Goal: Task Accomplishment & Management: Manage account settings

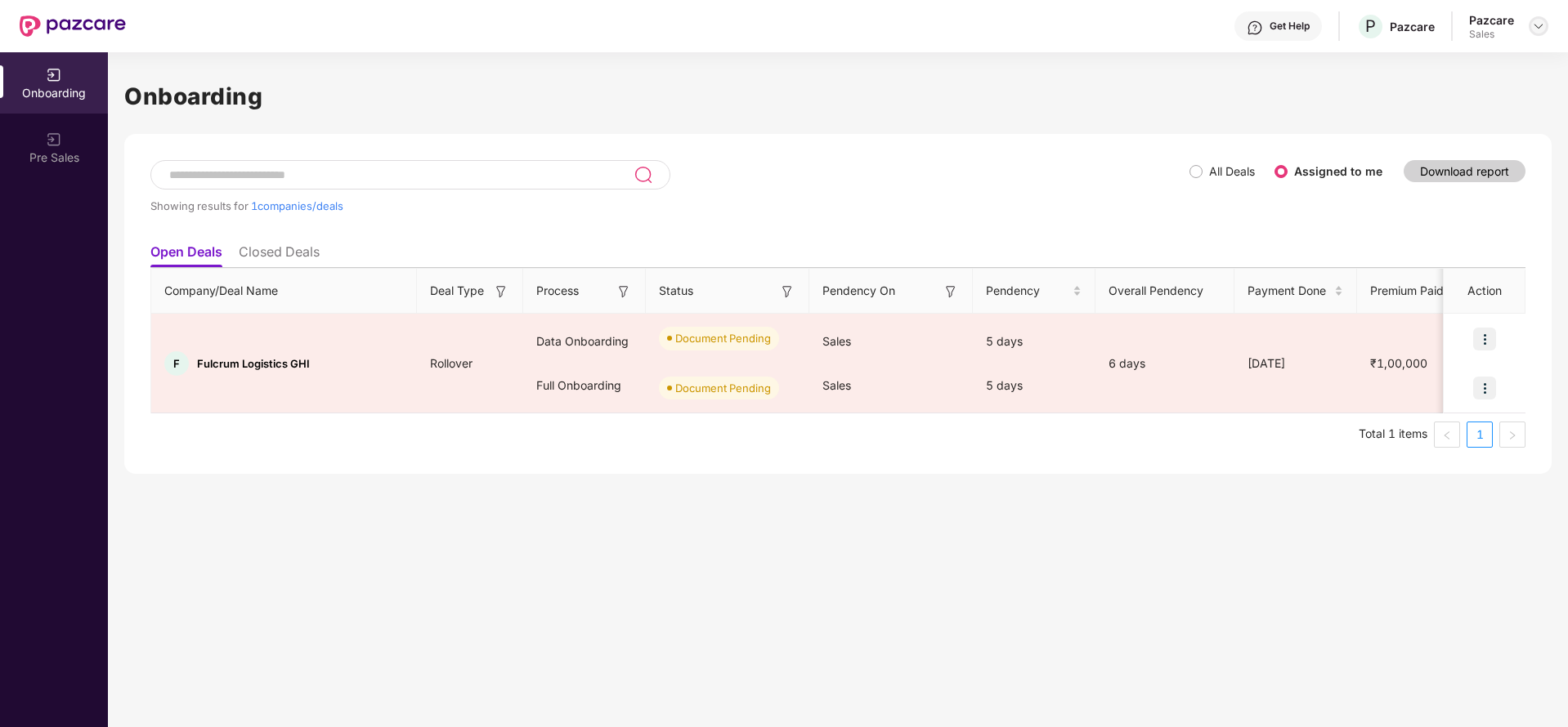
click at [1533, 21] on img at bounding box center [1538, 26] width 13 height 13
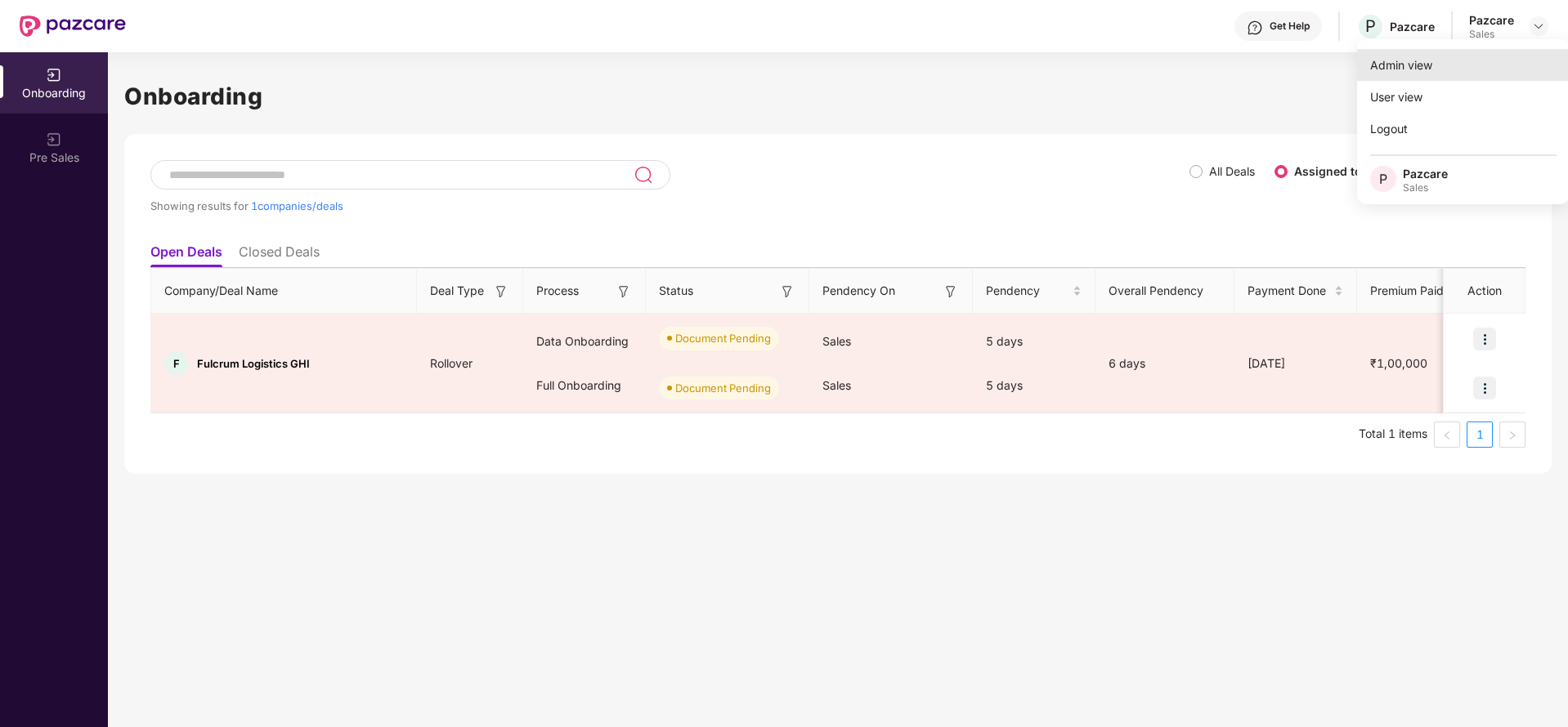
click at [1498, 59] on div "Admin view" at bounding box center [1463, 64] width 213 height 32
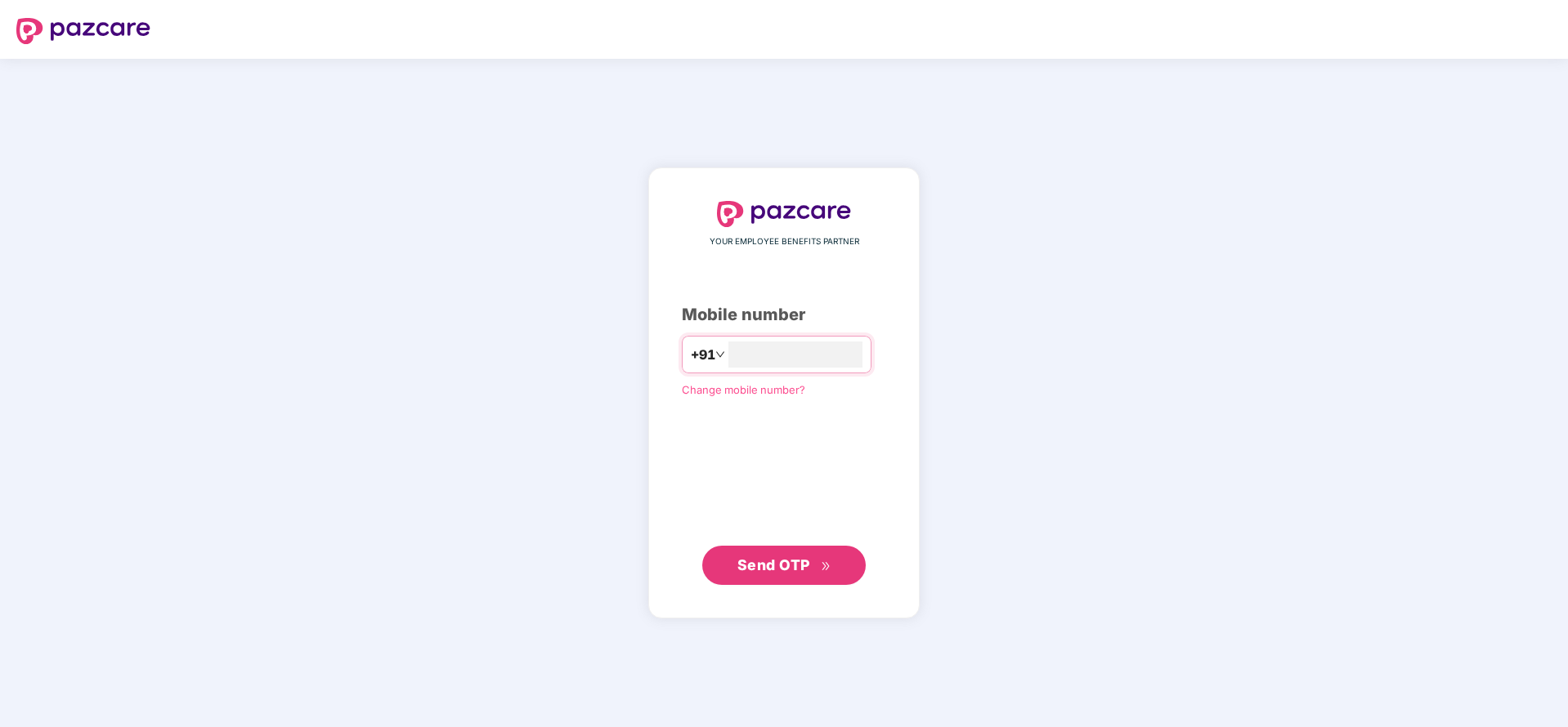
type input "**********"
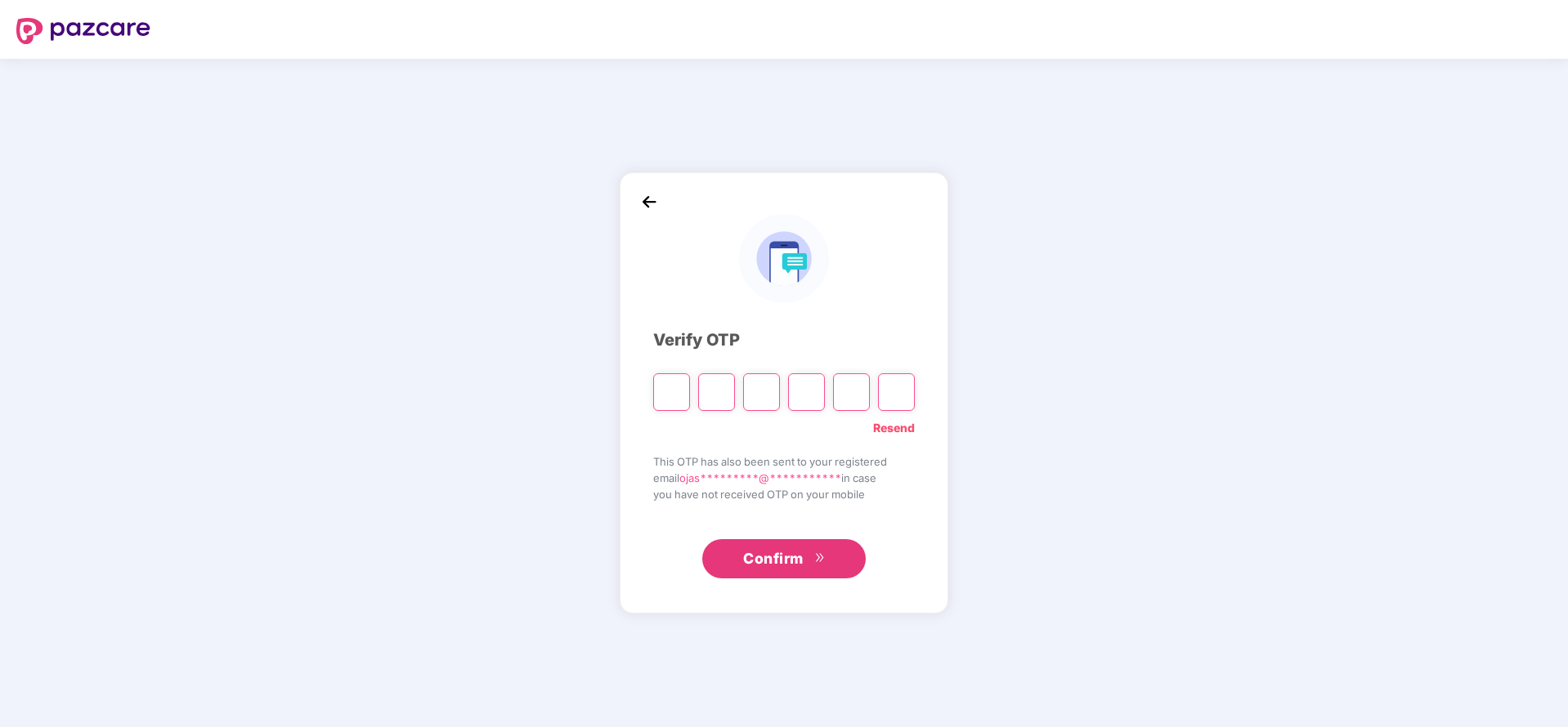
type input "*"
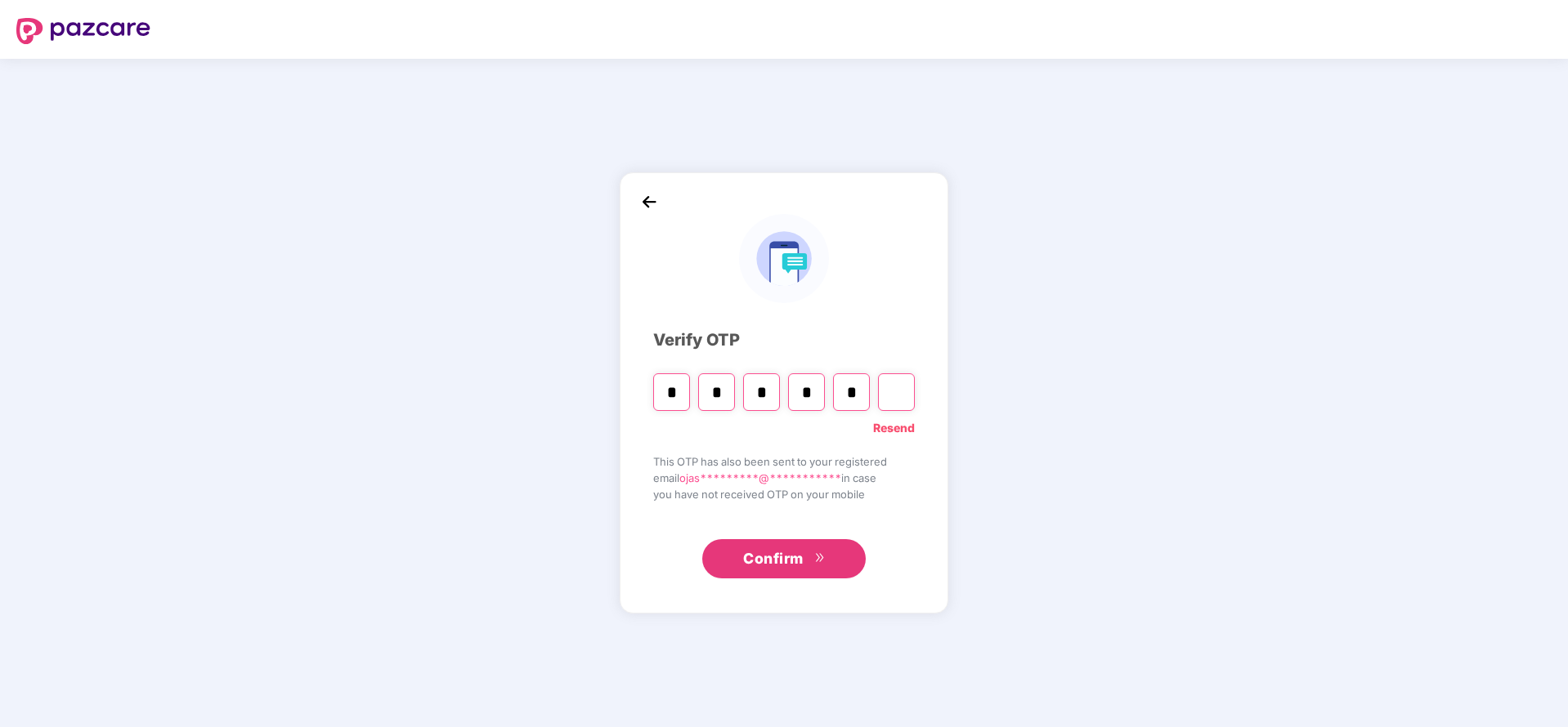
type input "*"
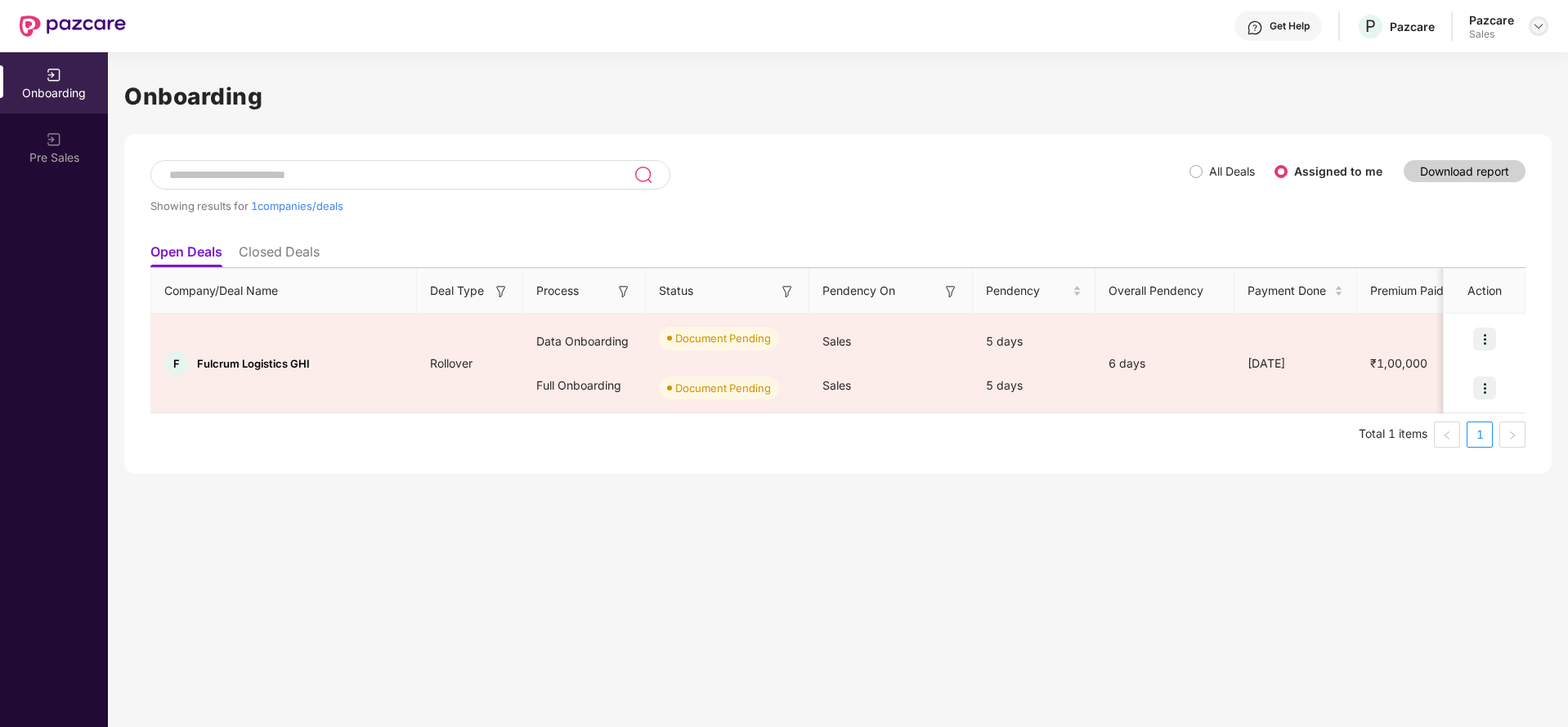
click at [1537, 28] on img at bounding box center [1538, 26] width 13 height 13
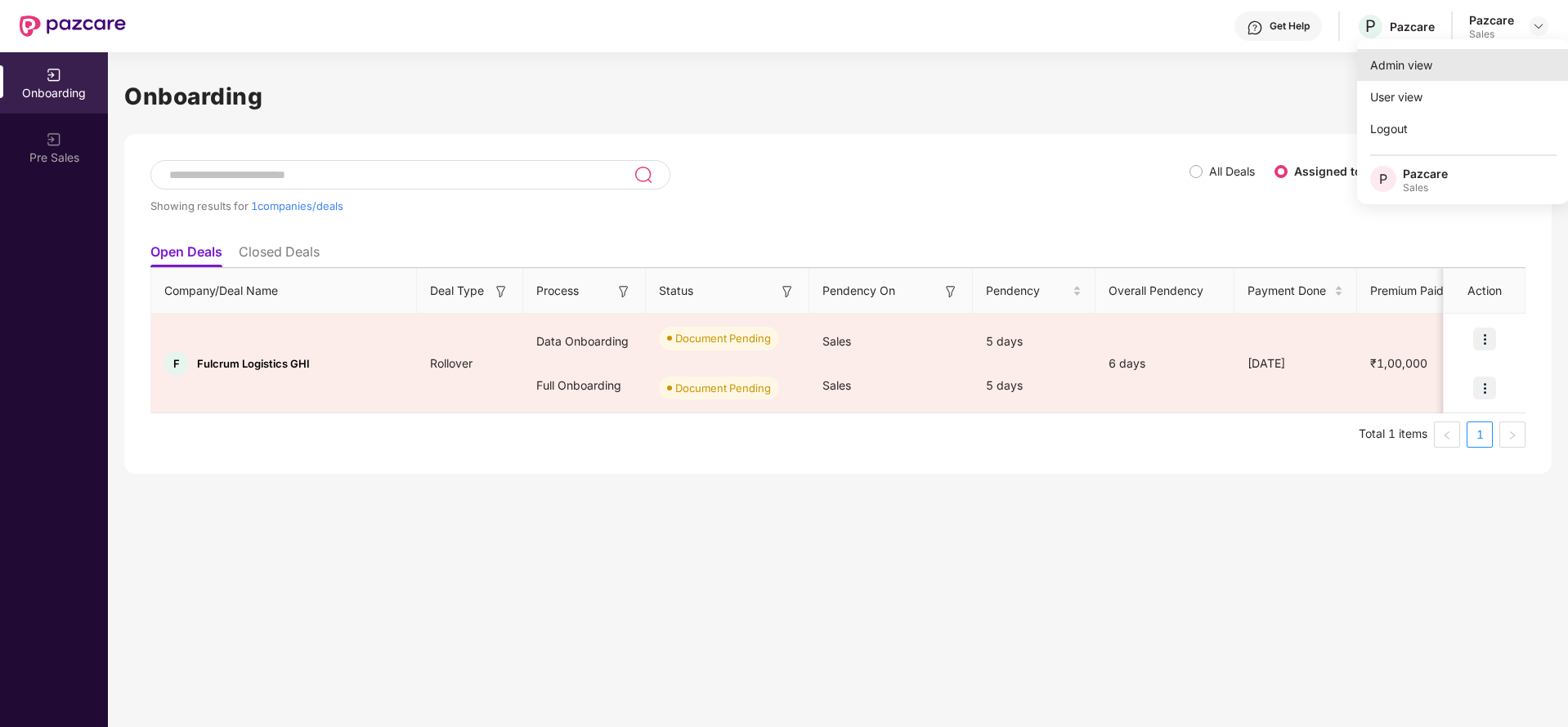
click at [1430, 75] on div "Admin view" at bounding box center [1463, 64] width 213 height 32
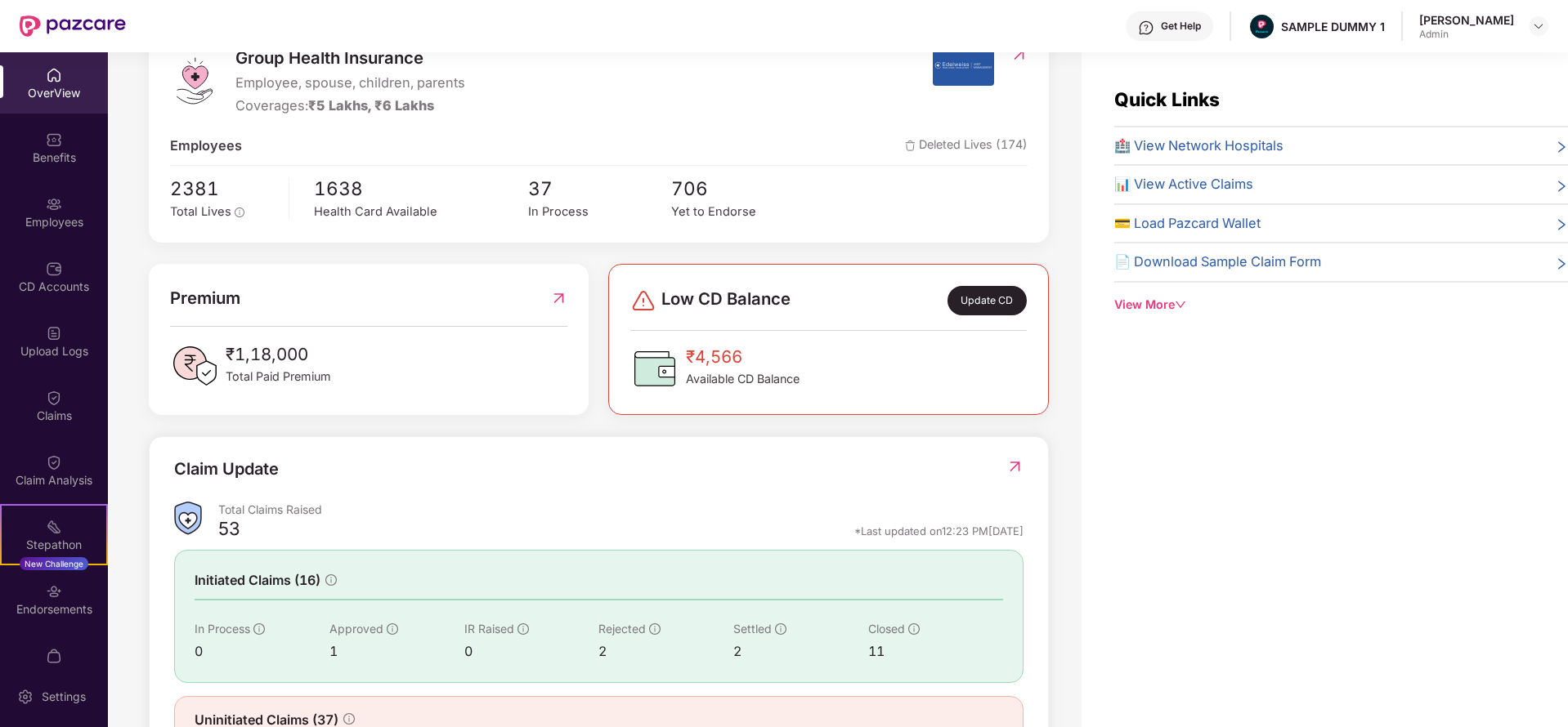
scroll to position [234, 0]
click at [45, 147] on img at bounding box center [53, 139] width 16 height 16
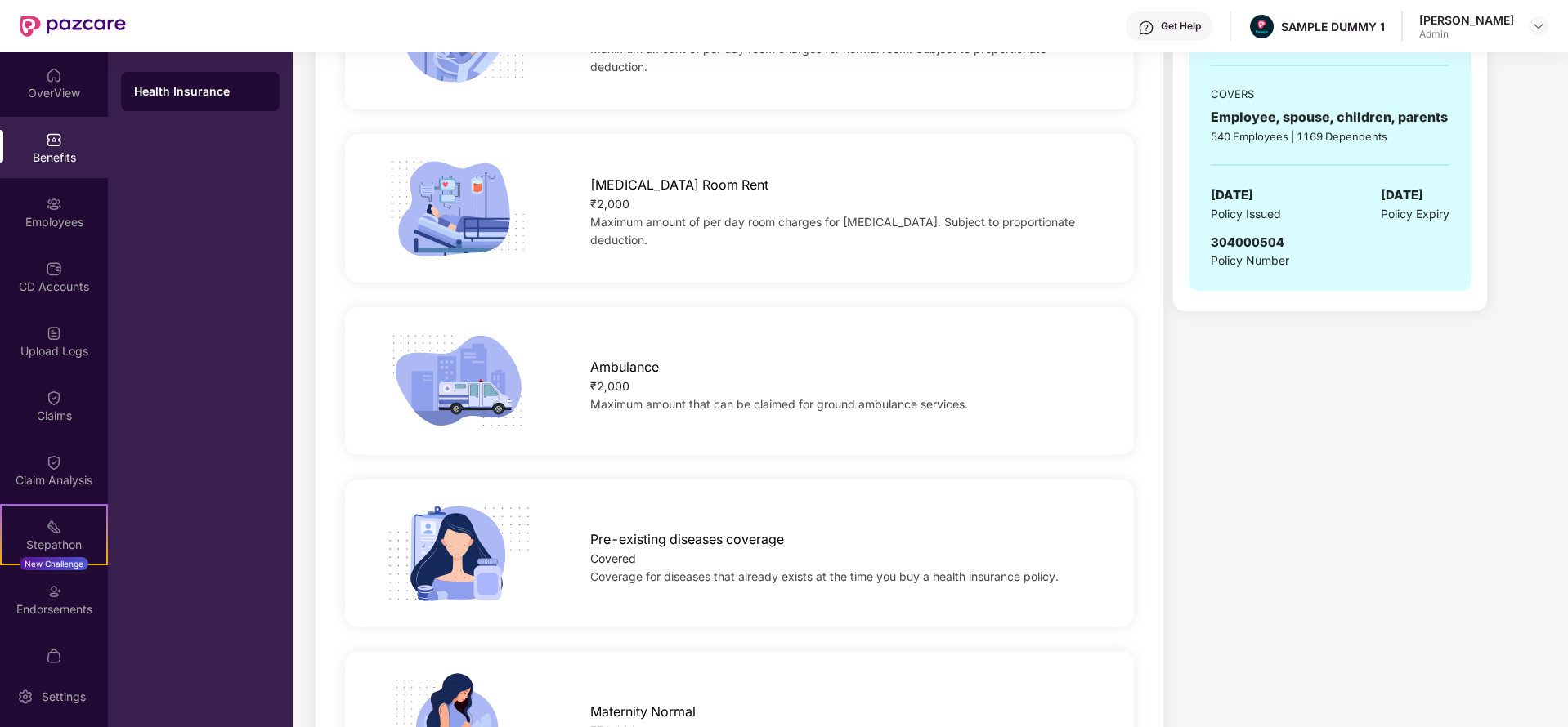
scroll to position [75, 0]
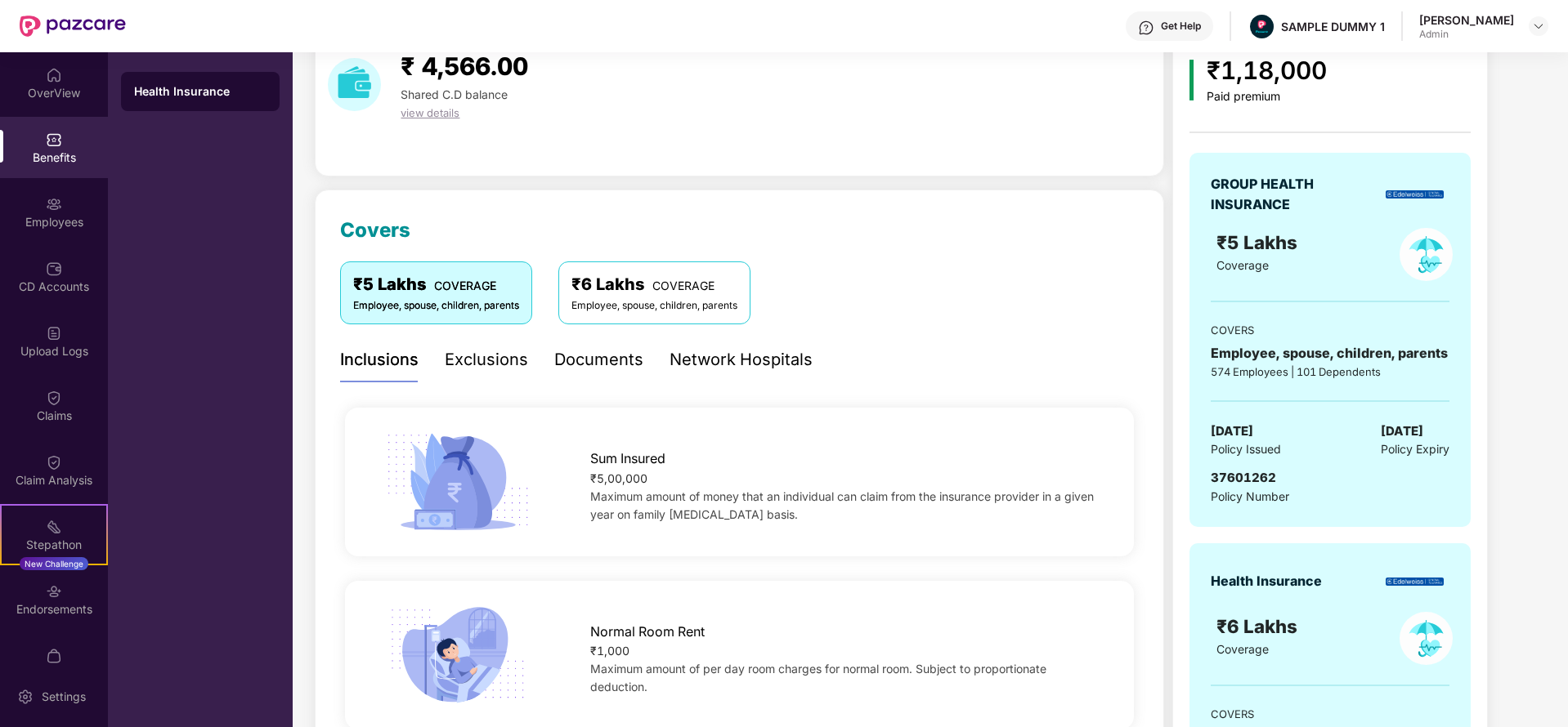
click at [482, 368] on div "Exclusions" at bounding box center [485, 360] width 83 height 26
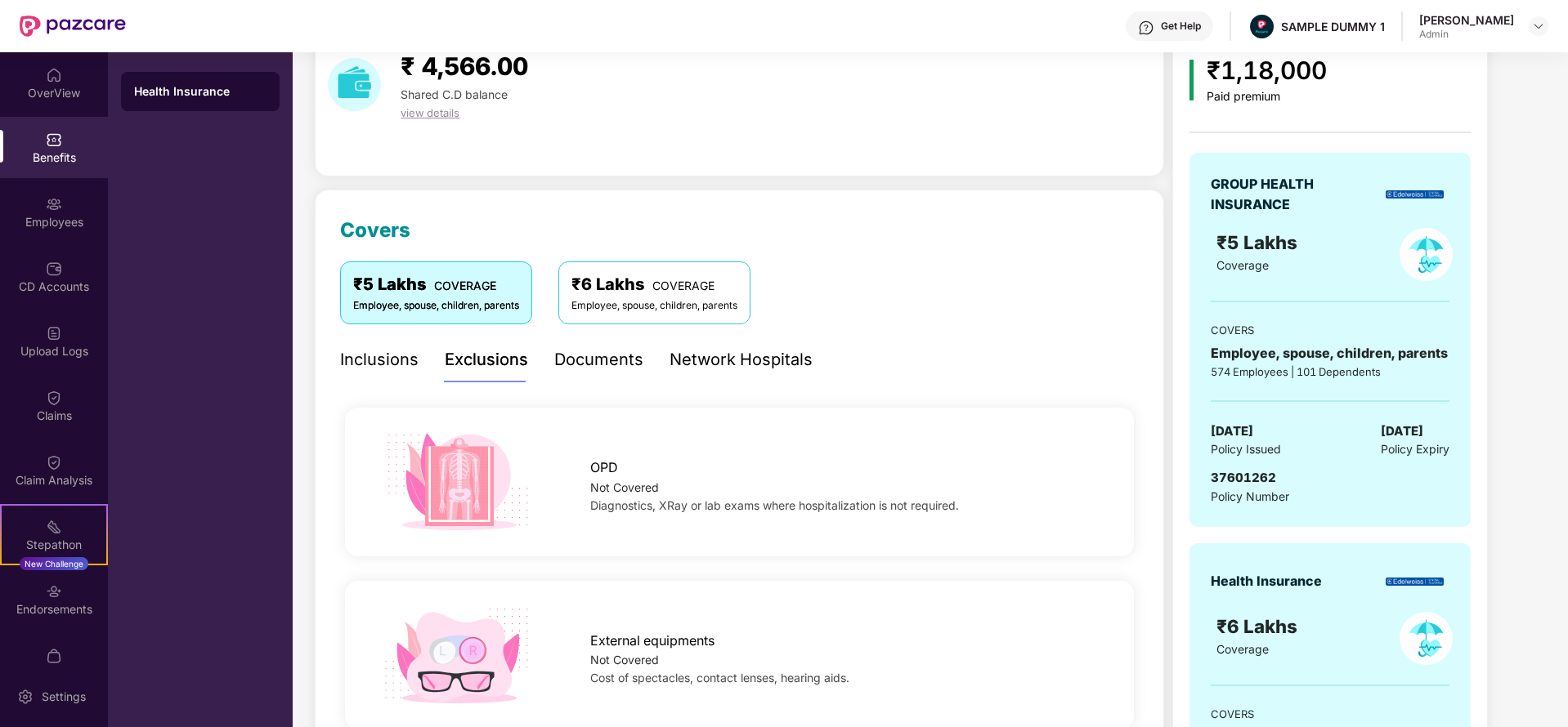
click at [600, 369] on div "Documents" at bounding box center [599, 360] width 89 height 26
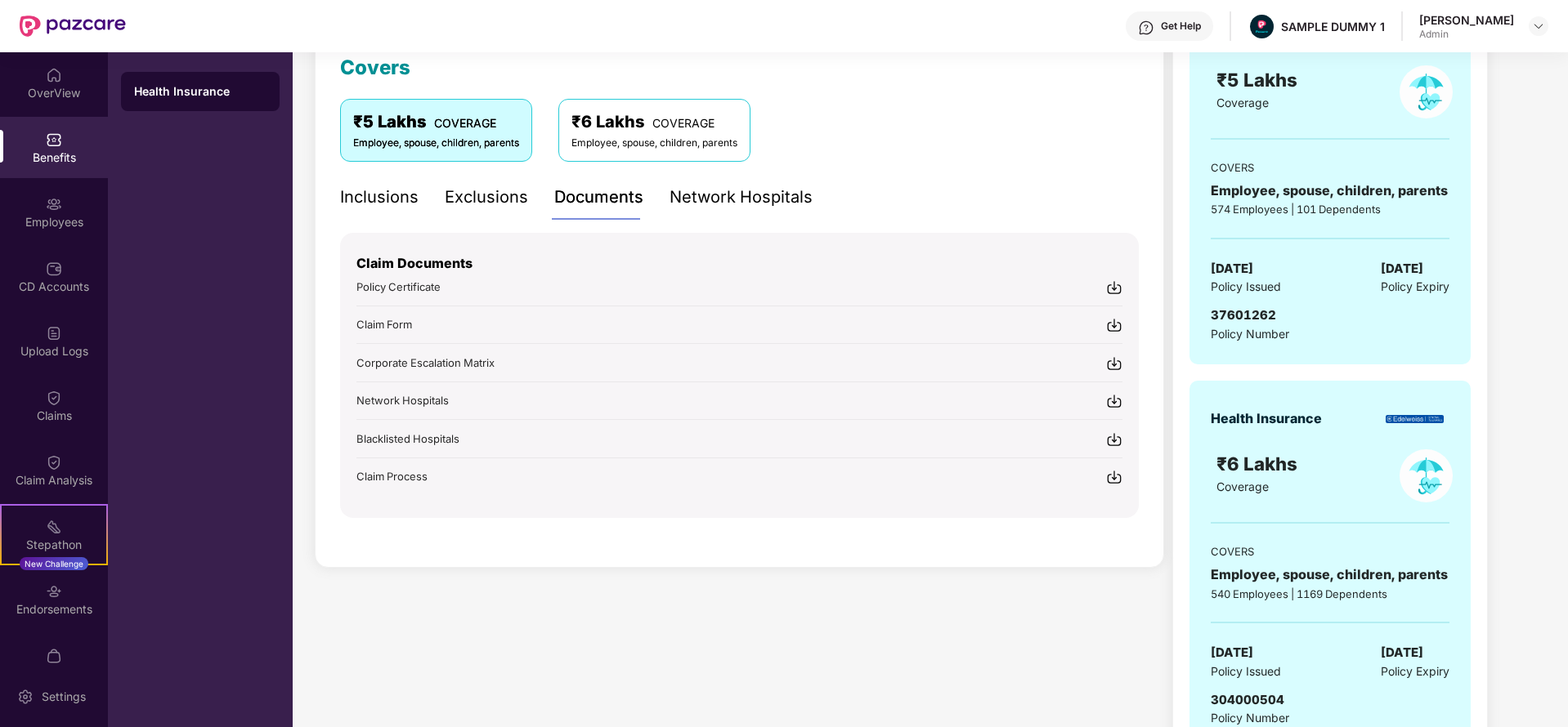
scroll to position [239, 0]
click at [739, 186] on div "Network Hospitals" at bounding box center [741, 195] width 143 height 26
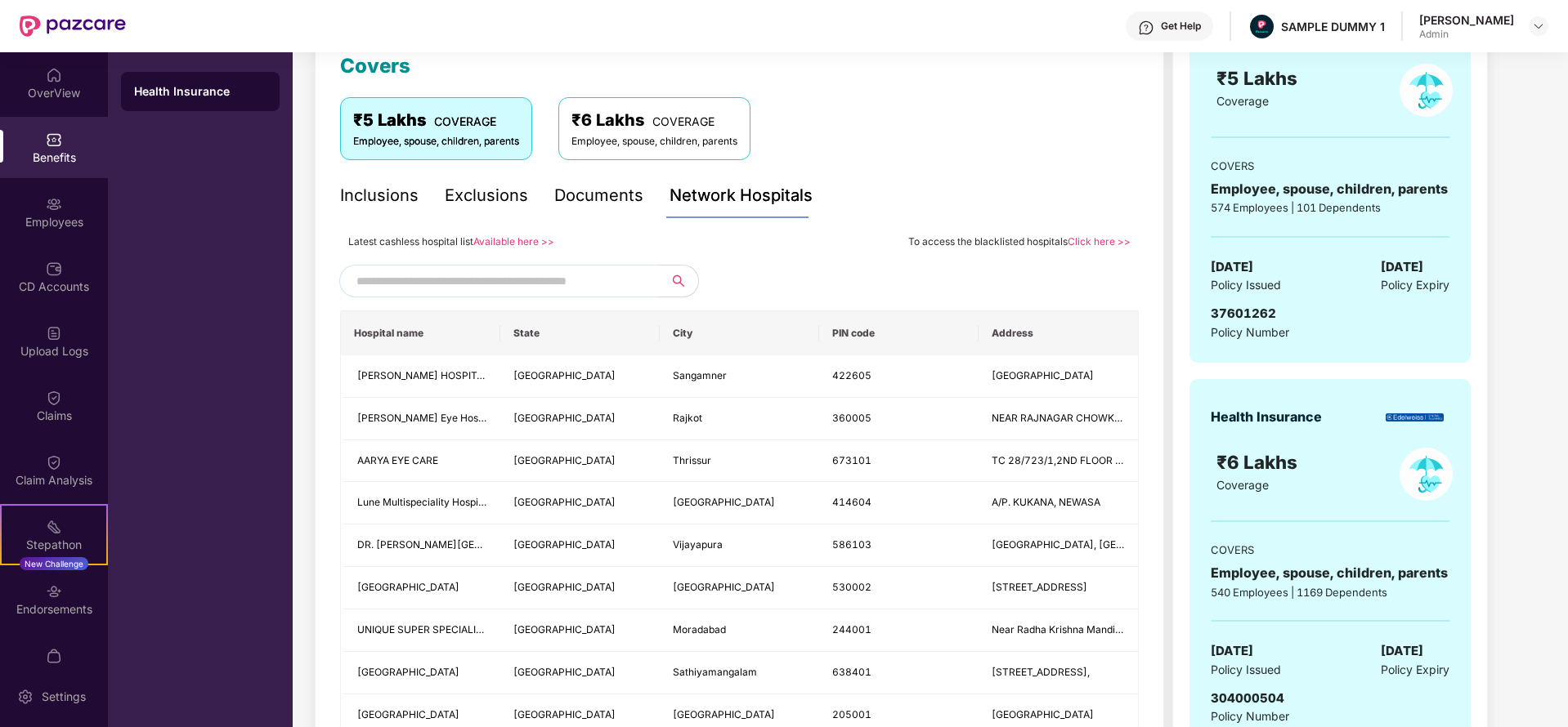
click at [540, 286] on input "text" at bounding box center [497, 281] width 280 height 25
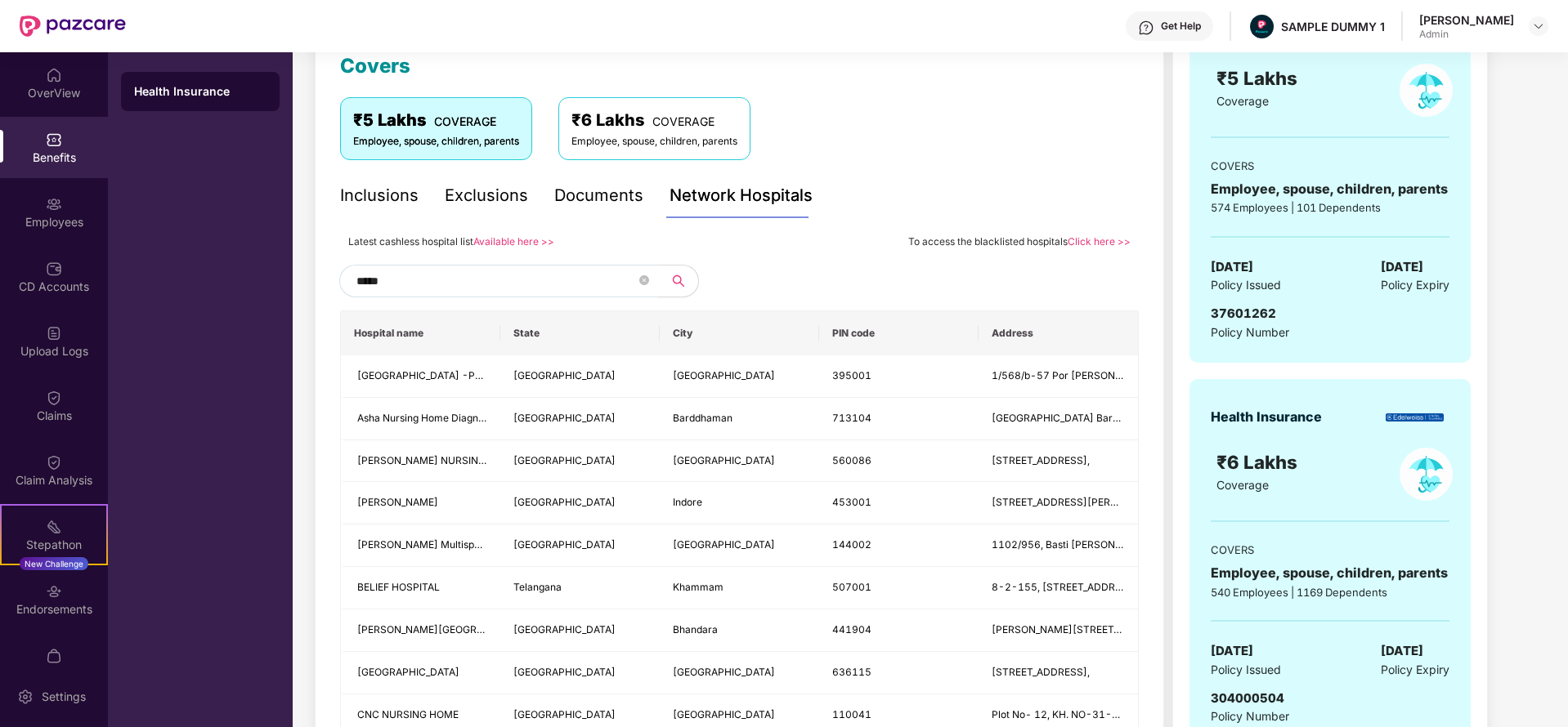
type input "******"
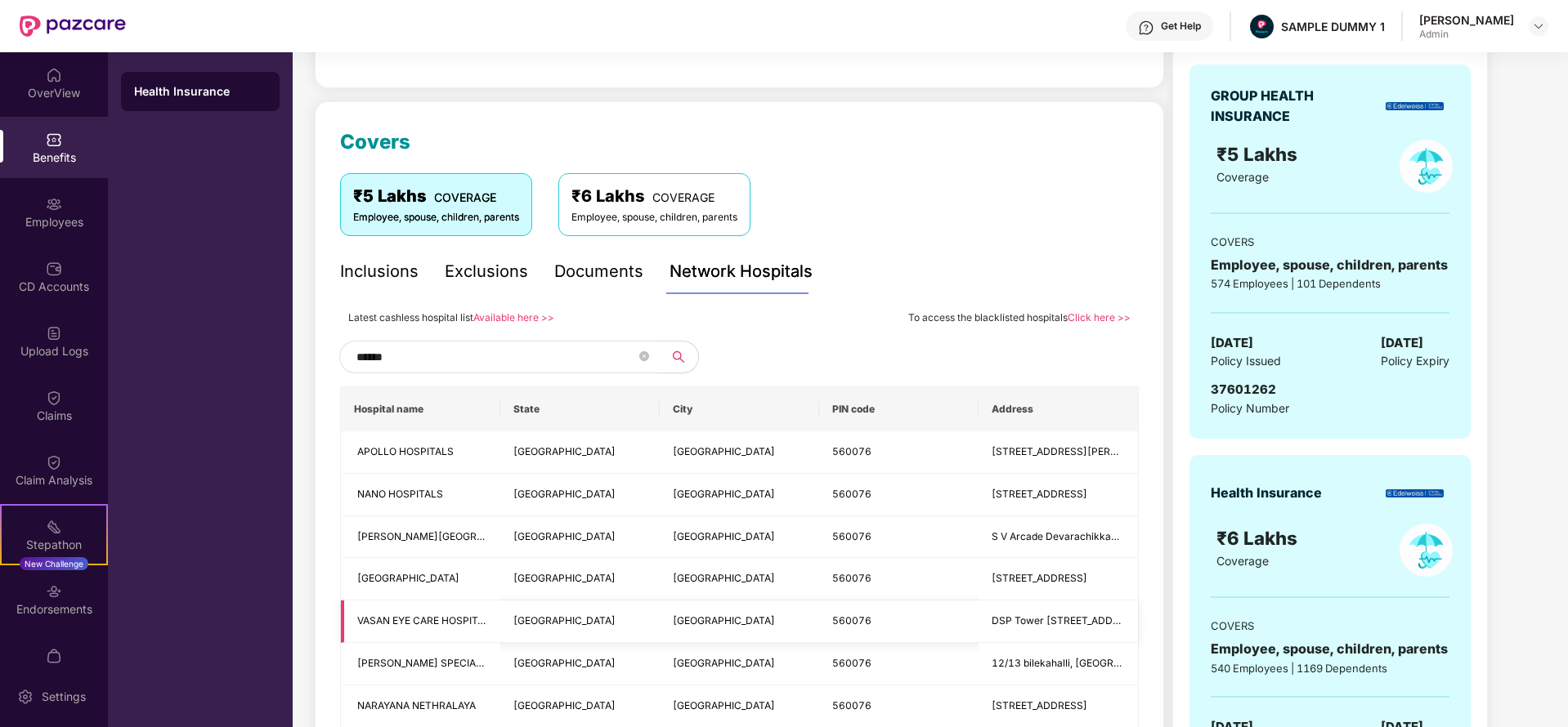
scroll to position [124, 0]
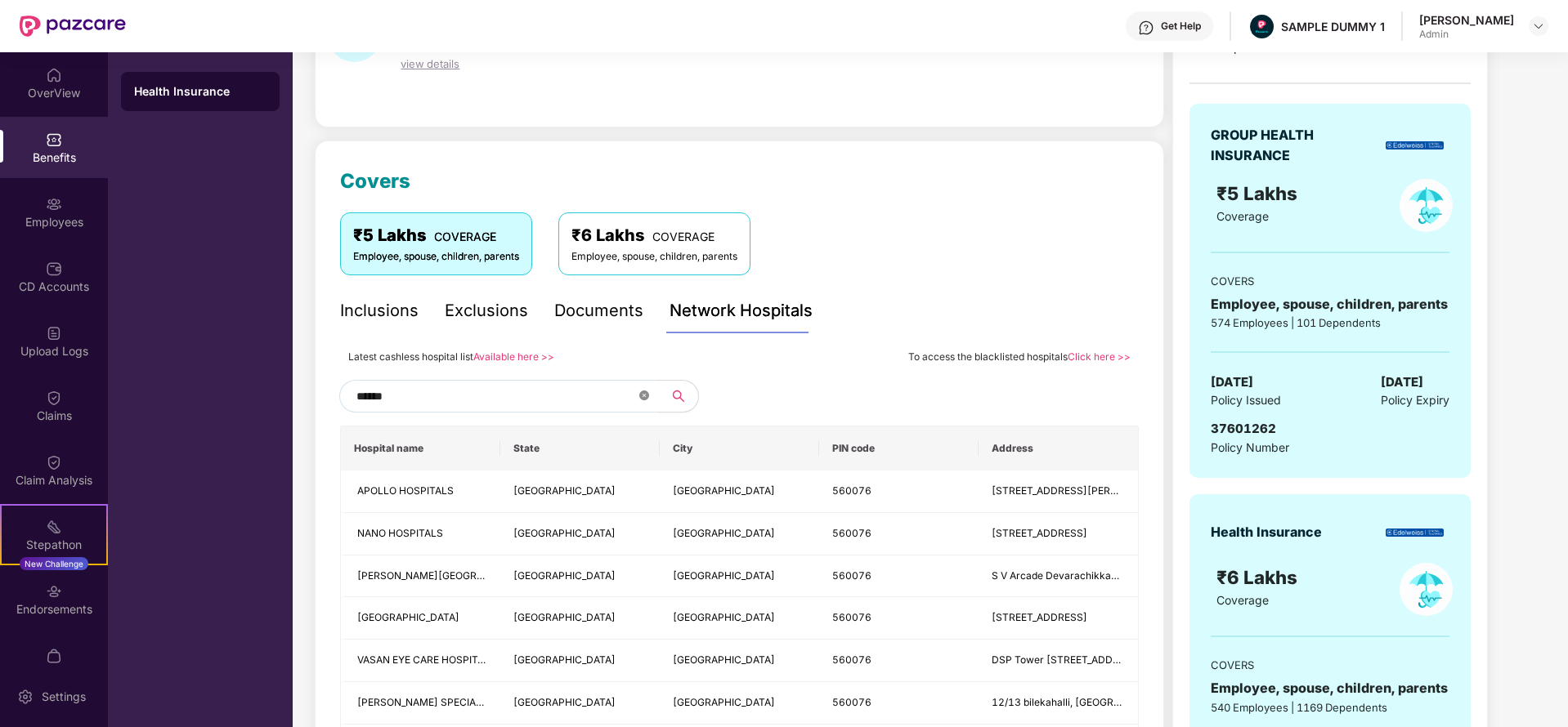
click at [645, 394] on icon "close-circle" at bounding box center [643, 395] width 9 height 9
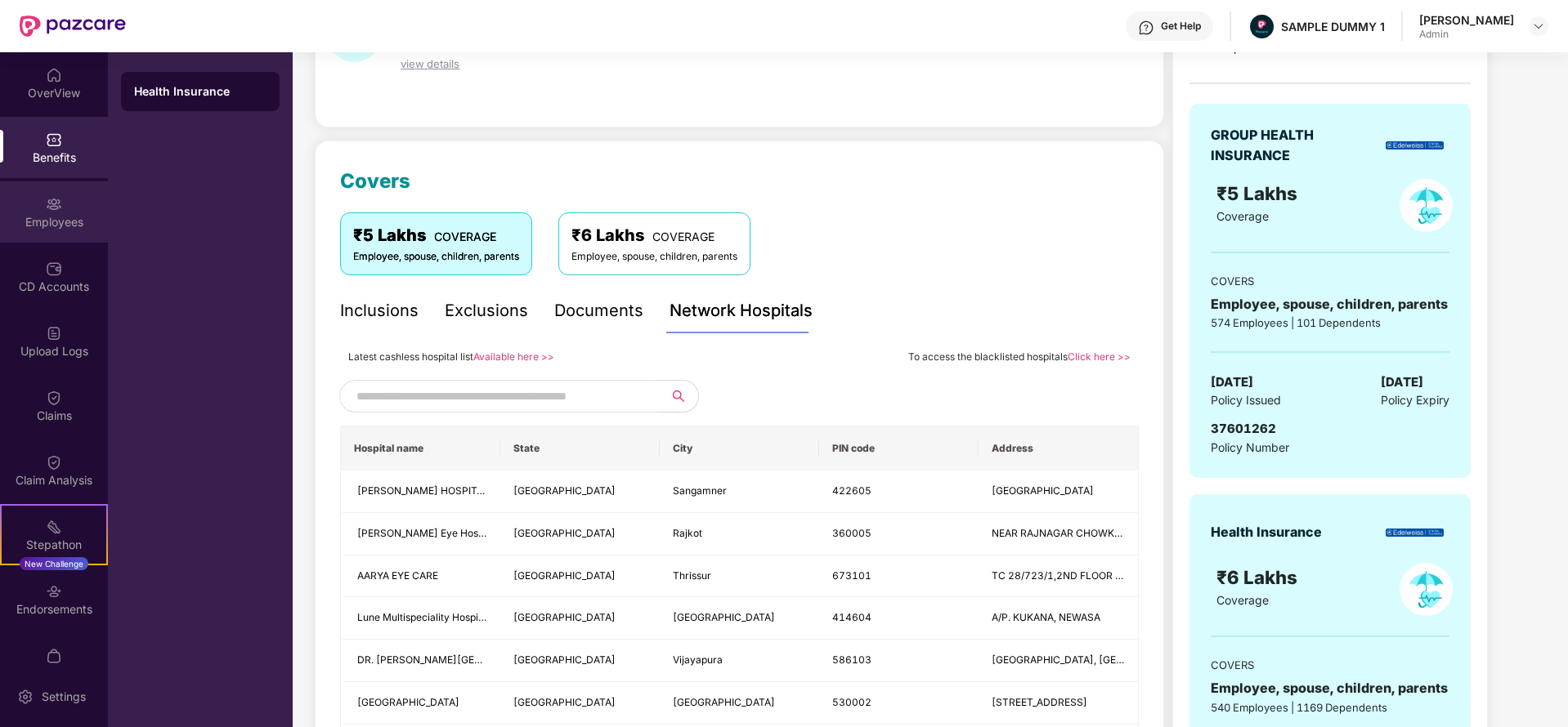
click at [42, 215] on div "Employees" at bounding box center [54, 222] width 108 height 16
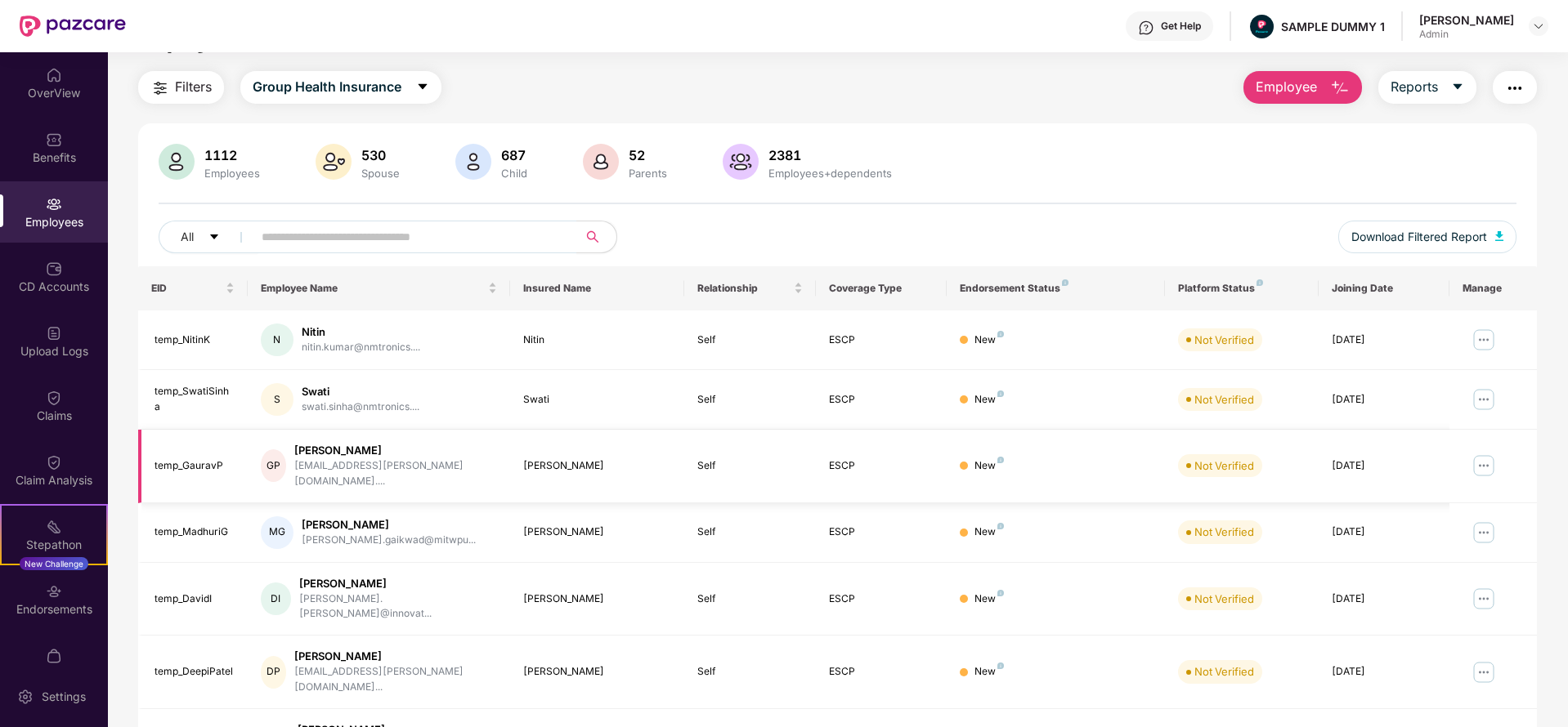
scroll to position [0, 0]
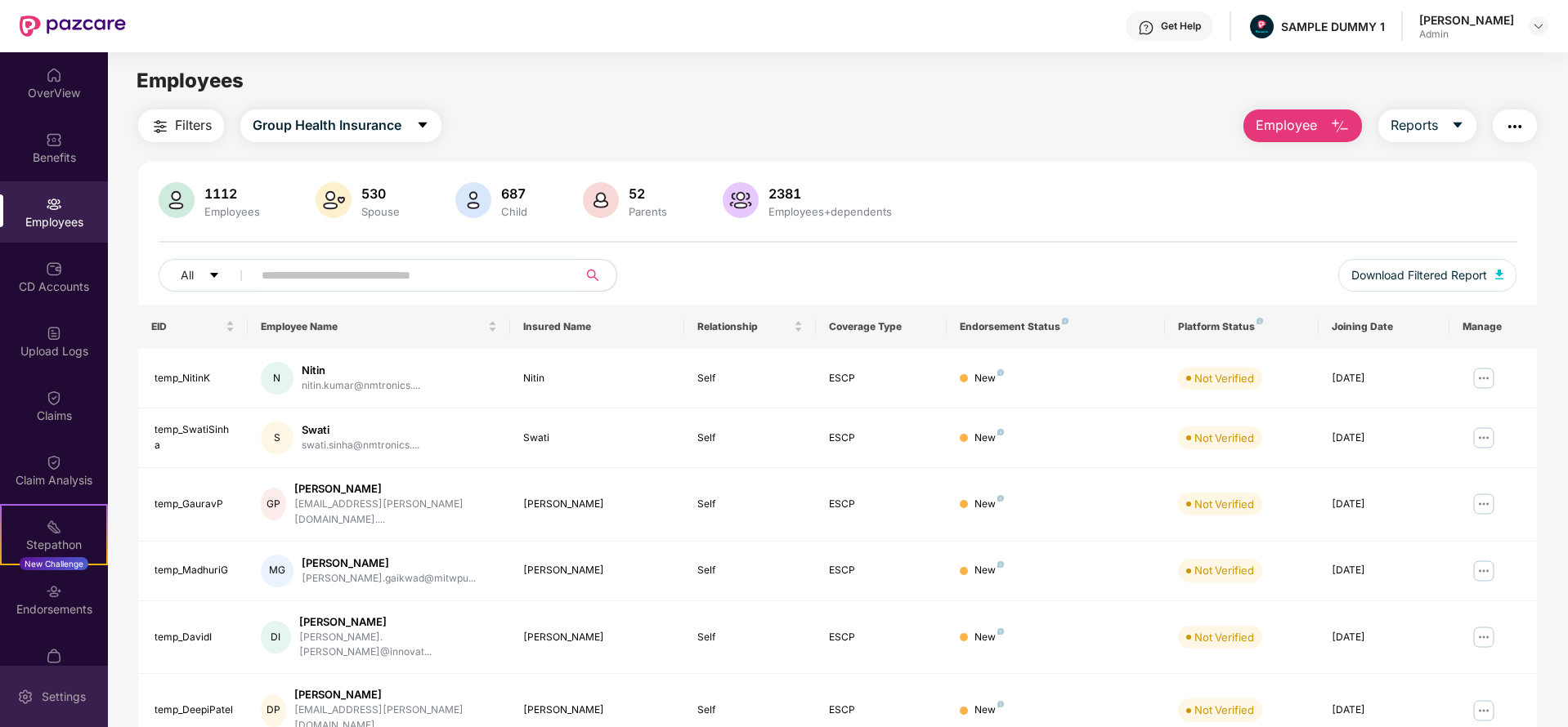
click at [32, 696] on img at bounding box center [25, 696] width 16 height 16
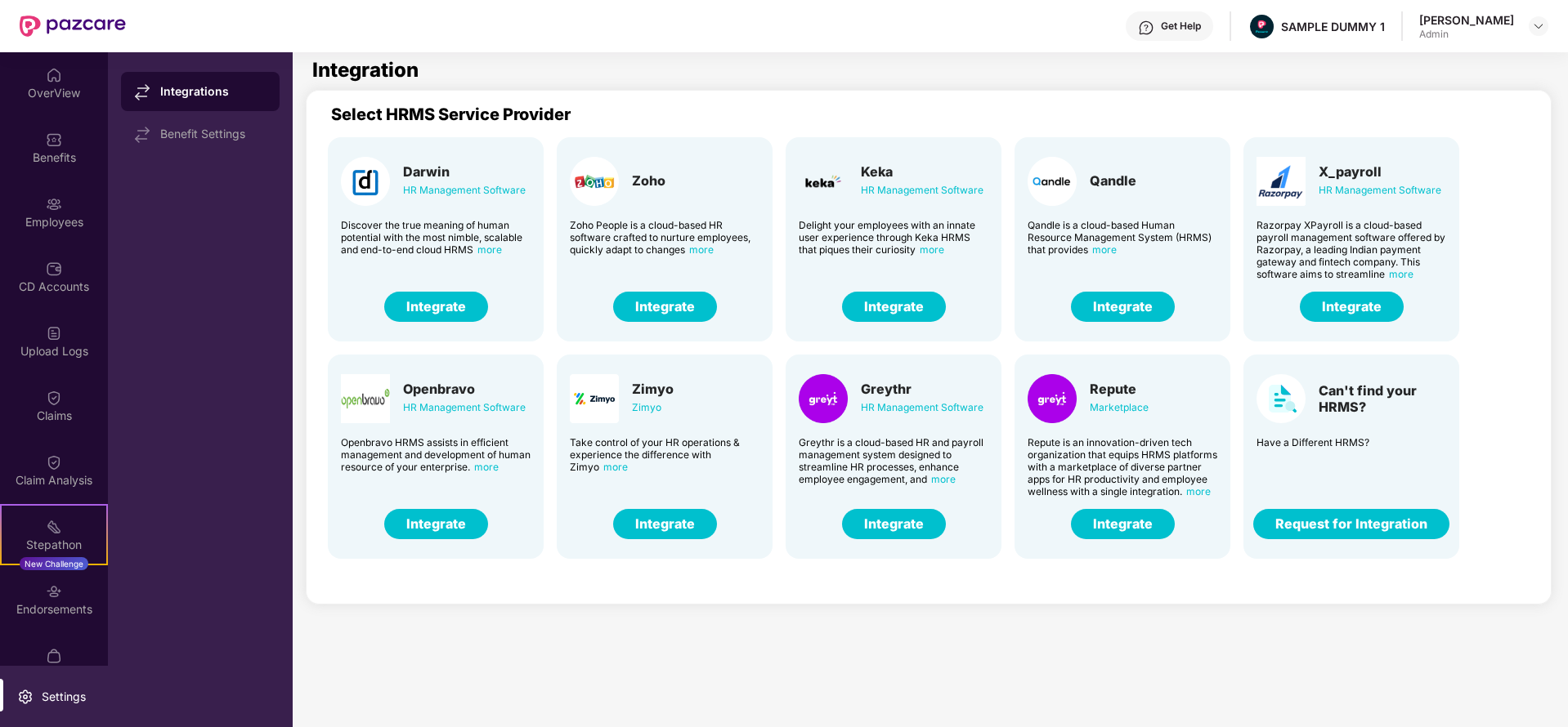
click at [880, 303] on button "Integrate" at bounding box center [894, 306] width 104 height 30
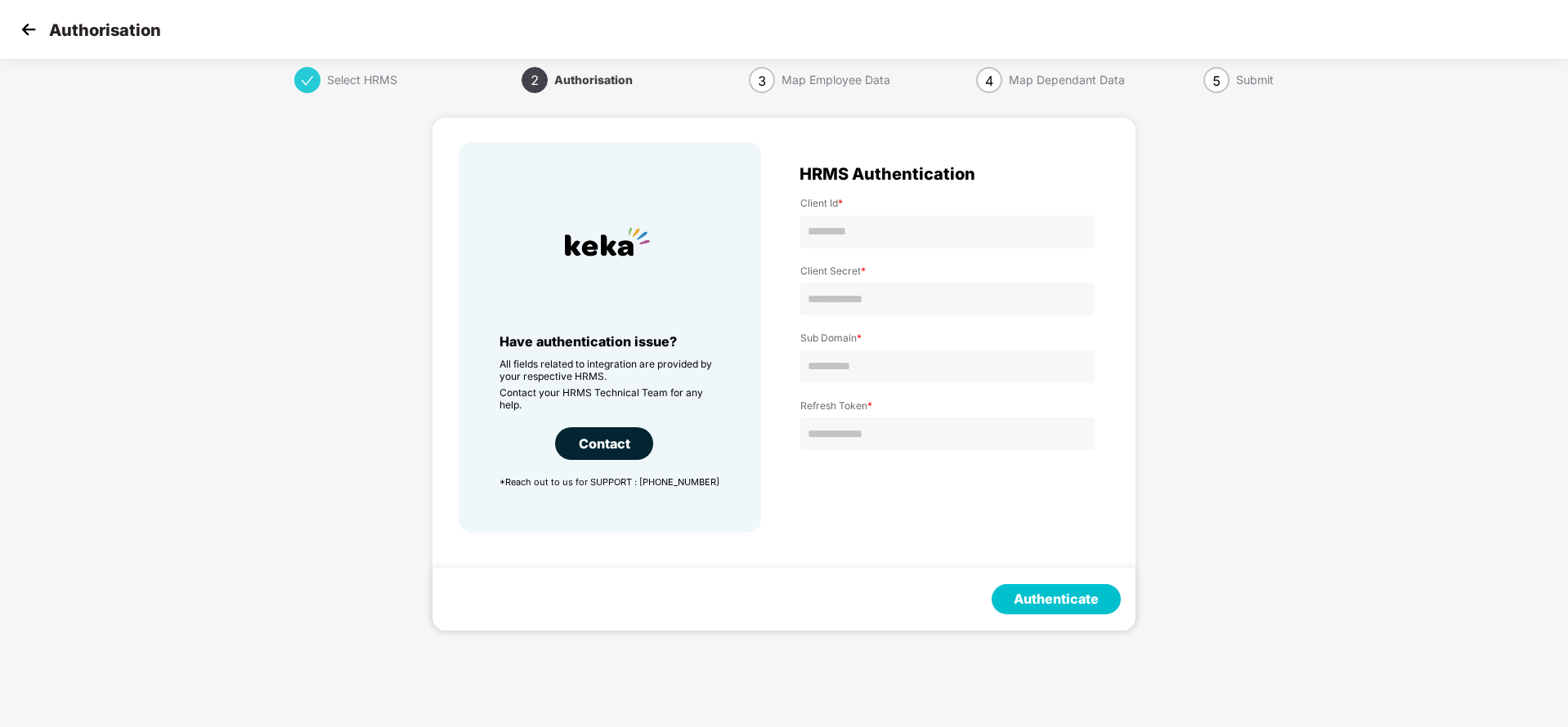
click at [22, 37] on img at bounding box center [28, 29] width 25 height 25
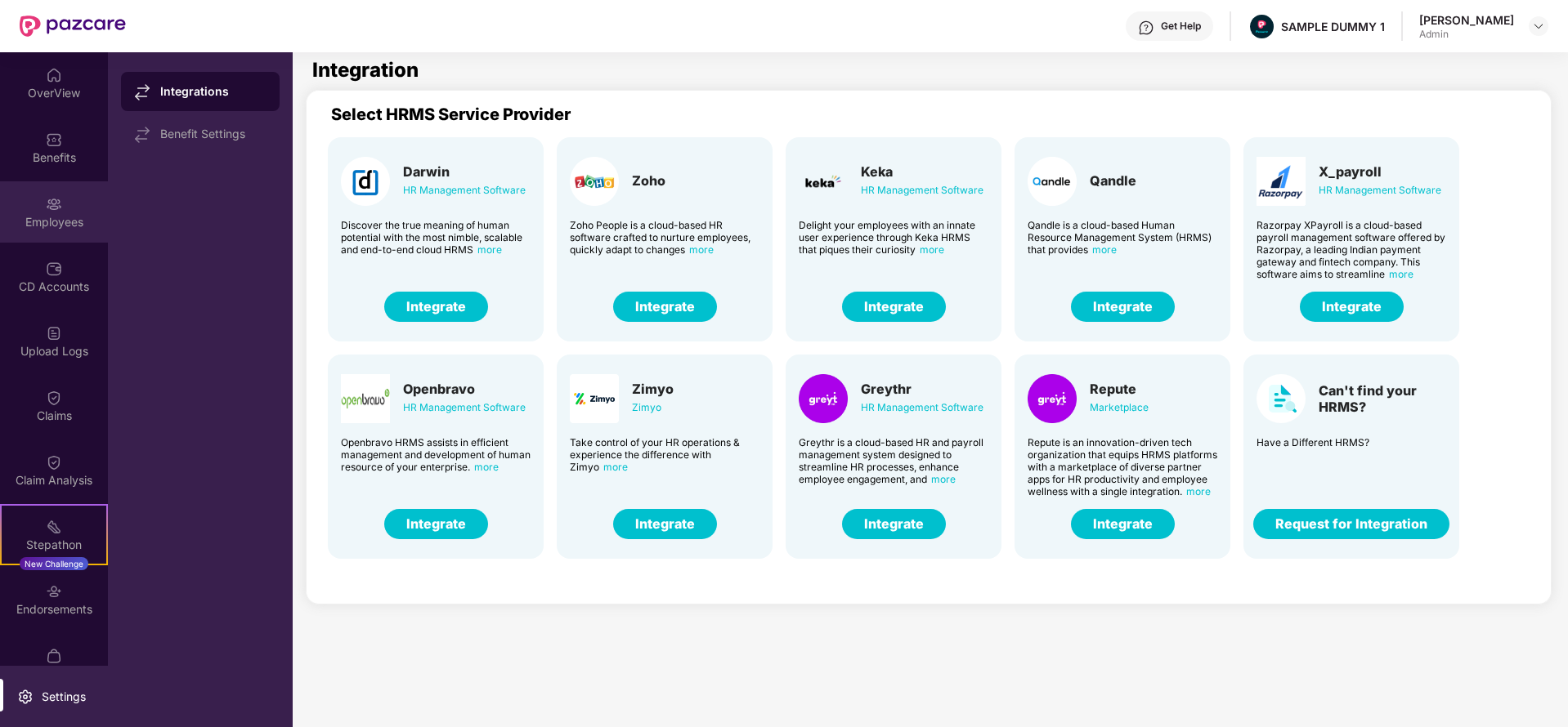
click at [46, 219] on div "Employees" at bounding box center [54, 222] width 108 height 16
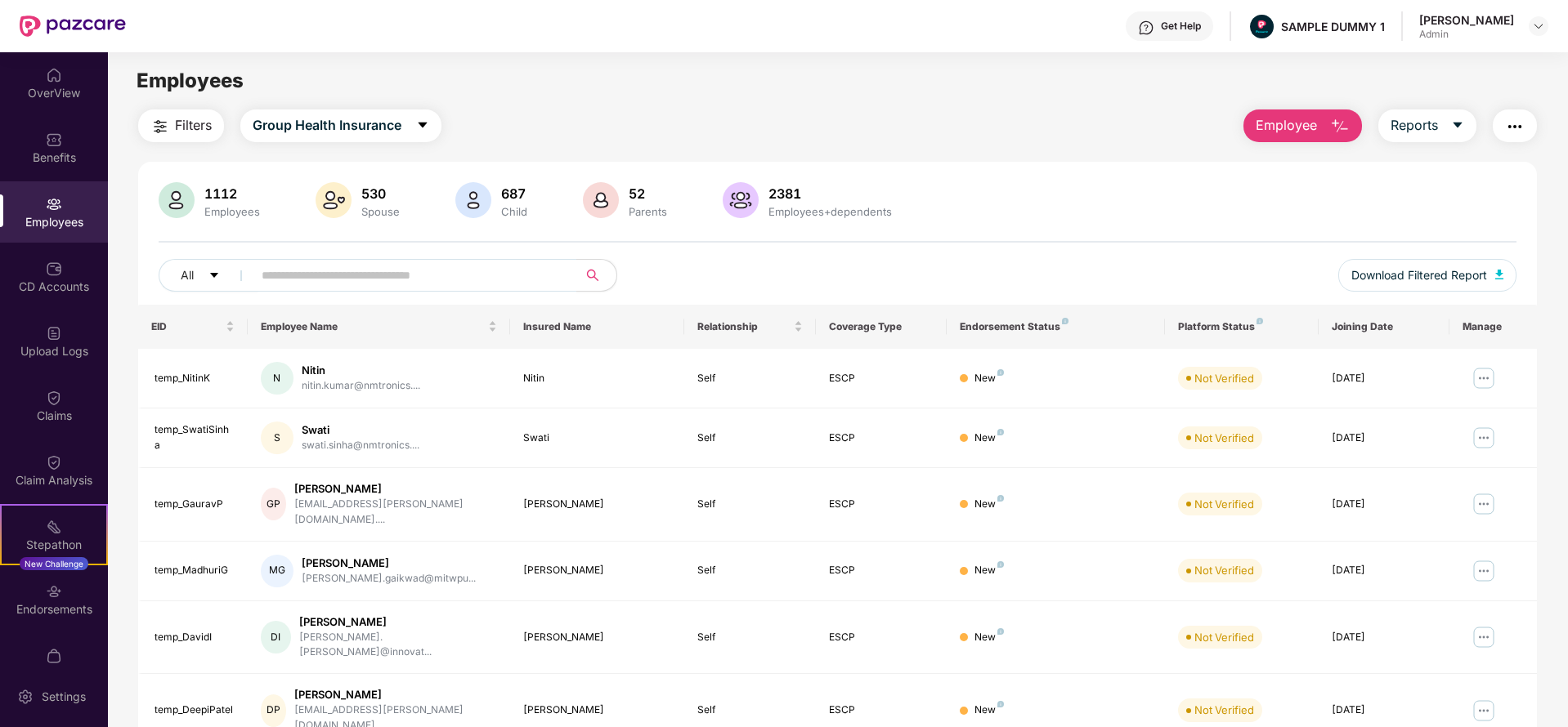
click at [1324, 123] on button "Employee" at bounding box center [1303, 126] width 118 height 33
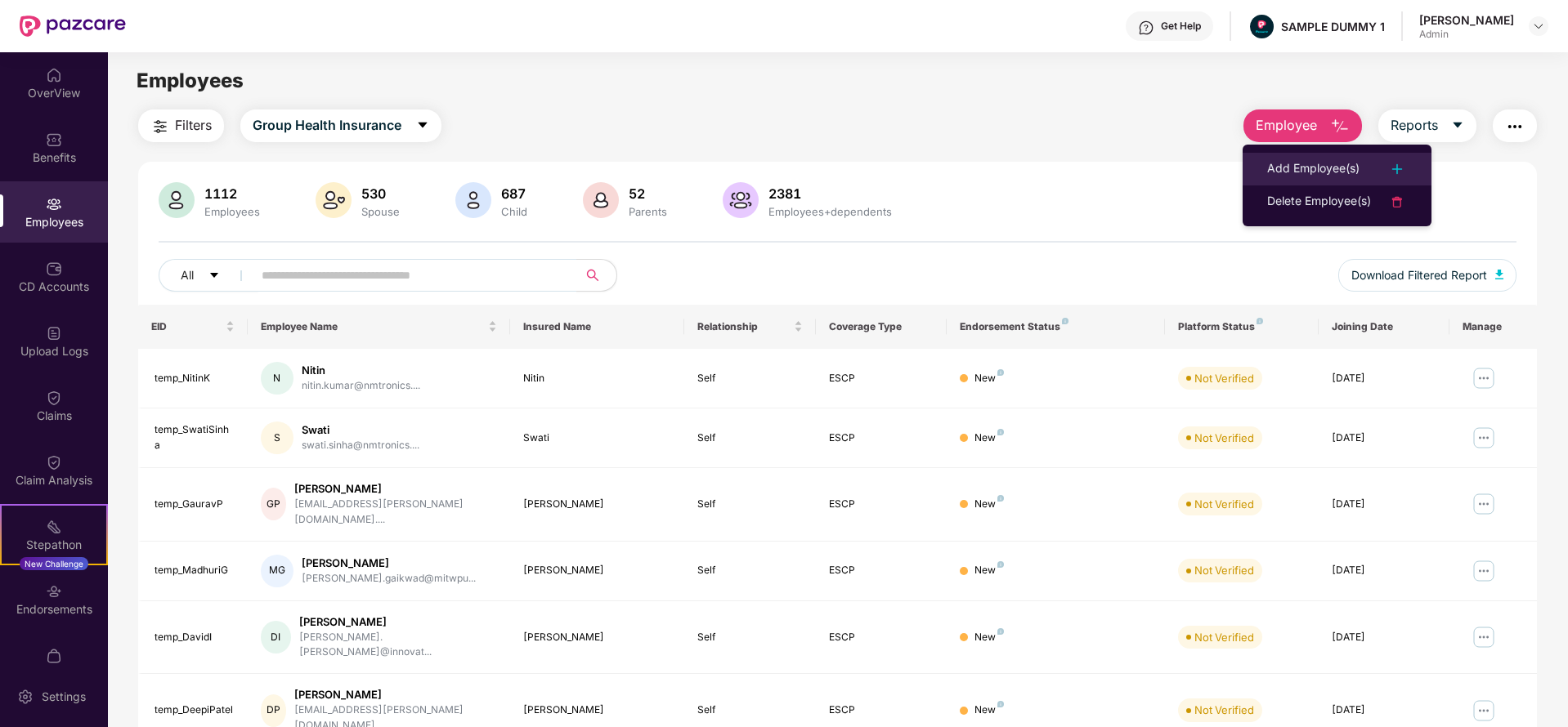
click at [1327, 157] on li "Add Employee(s)" at bounding box center [1337, 169] width 189 height 33
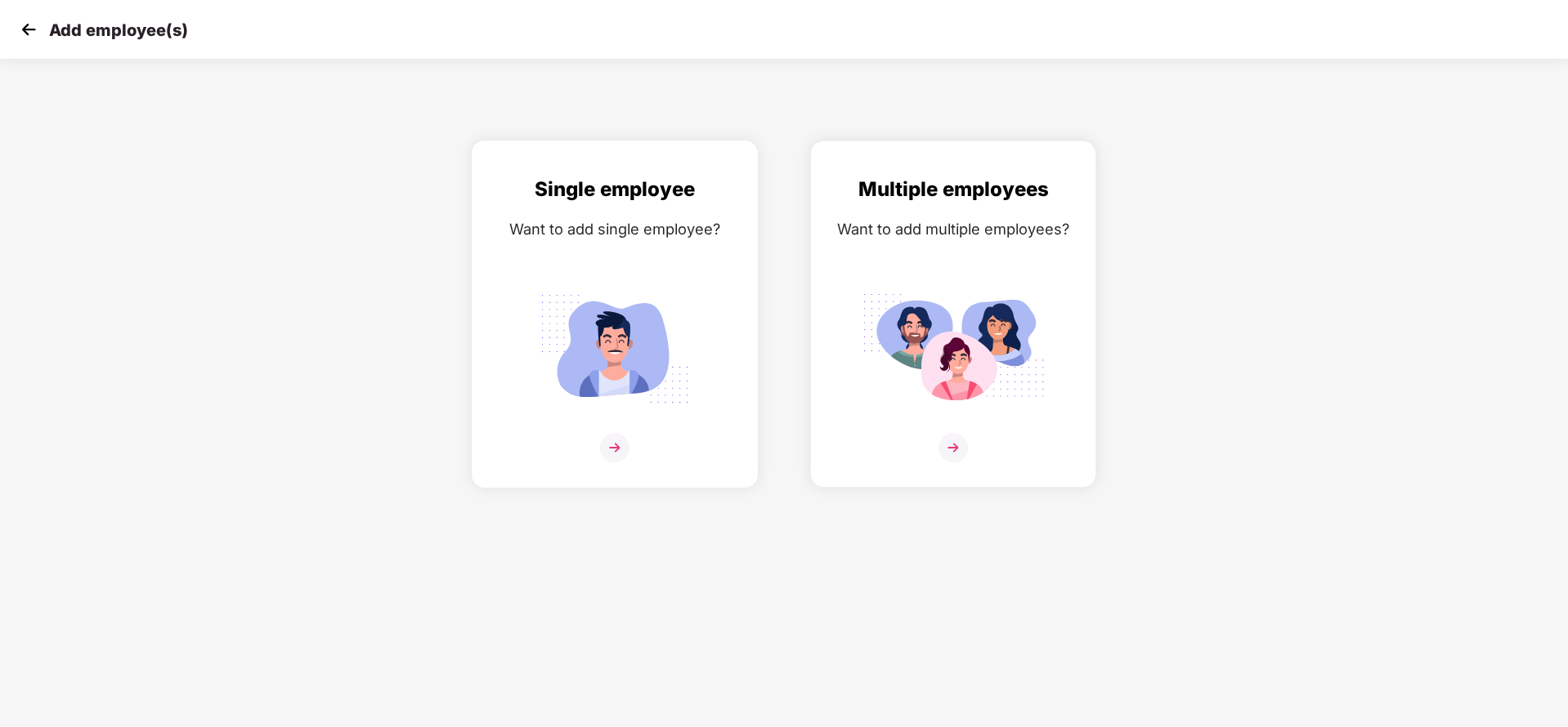
click at [636, 226] on div "Want to add single employee?" at bounding box center [615, 230] width 252 height 24
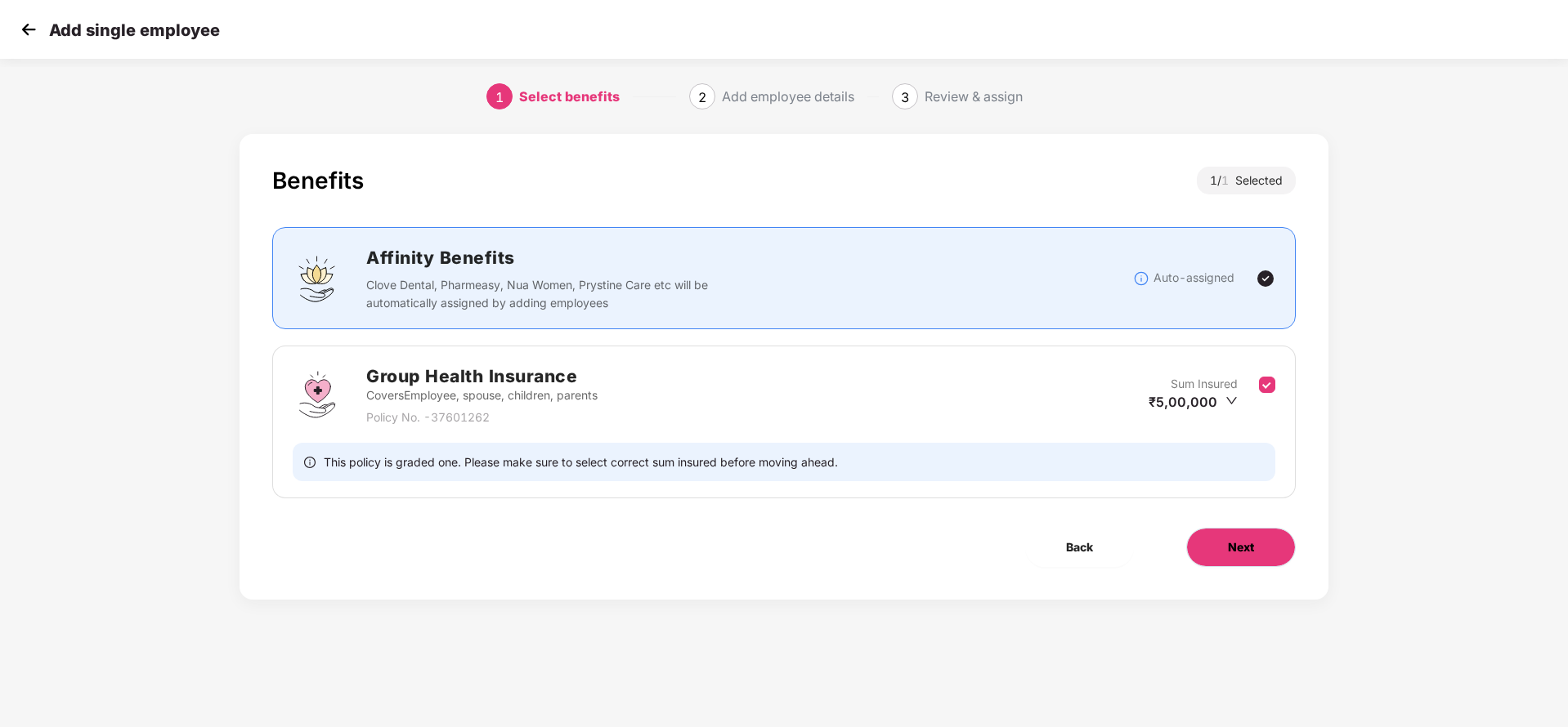
click at [1238, 544] on span "Next" at bounding box center [1241, 547] width 26 height 18
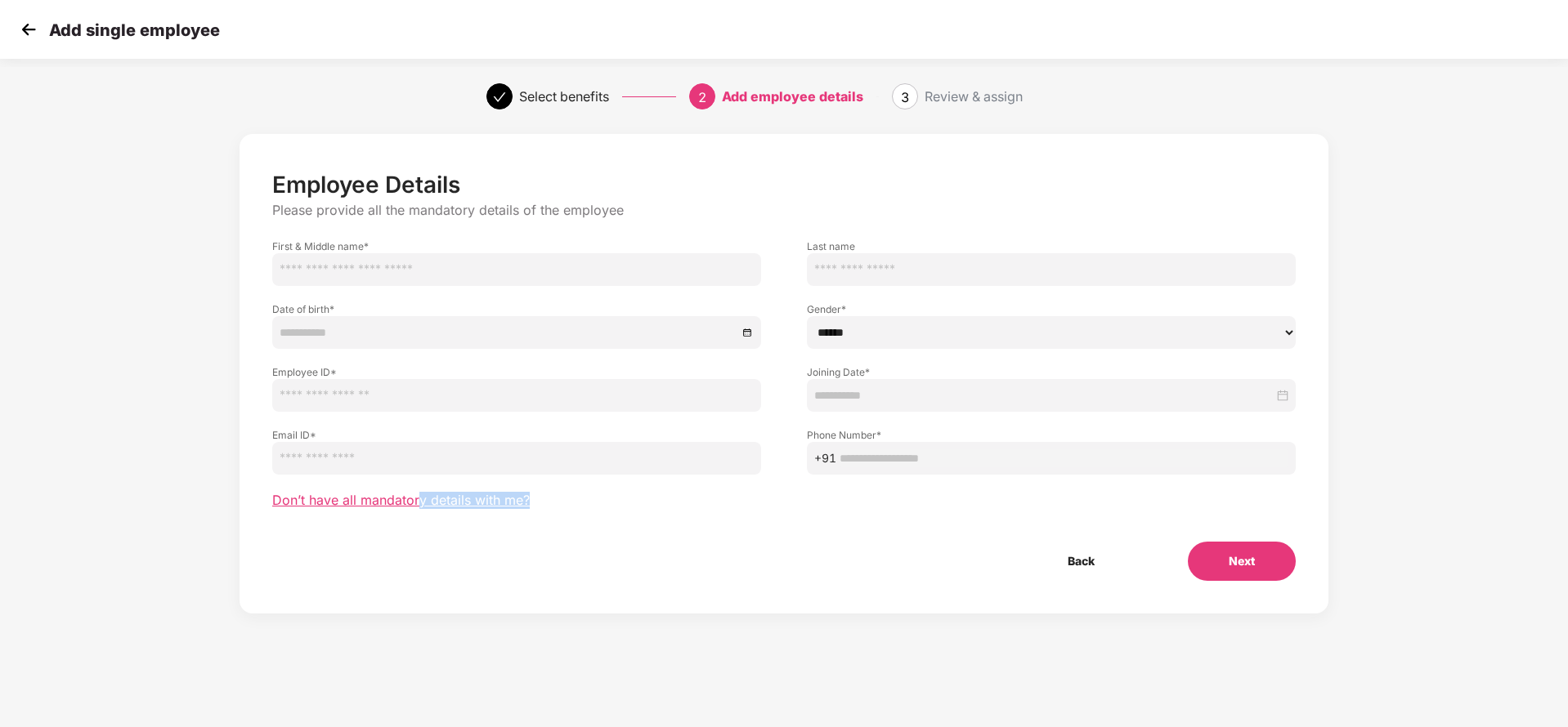
click at [422, 507] on div "Employee Details Please provide all the mandatory details of the employee First…" at bounding box center [783, 376] width 1023 height 410
click at [422, 507] on span "Don’t have all mandatory details with me?" at bounding box center [401, 501] width 257 height 17
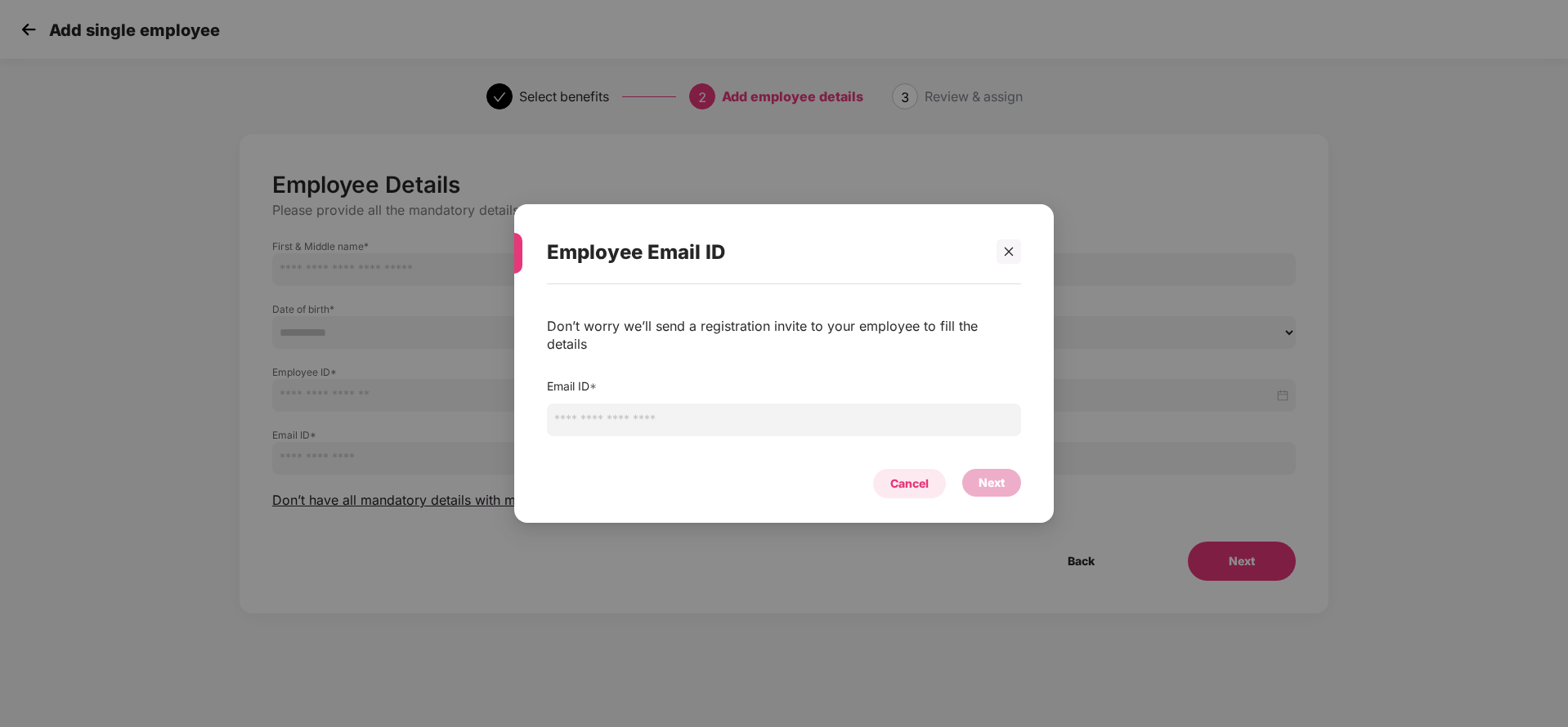
click at [897, 475] on div "Cancel" at bounding box center [909, 484] width 39 height 18
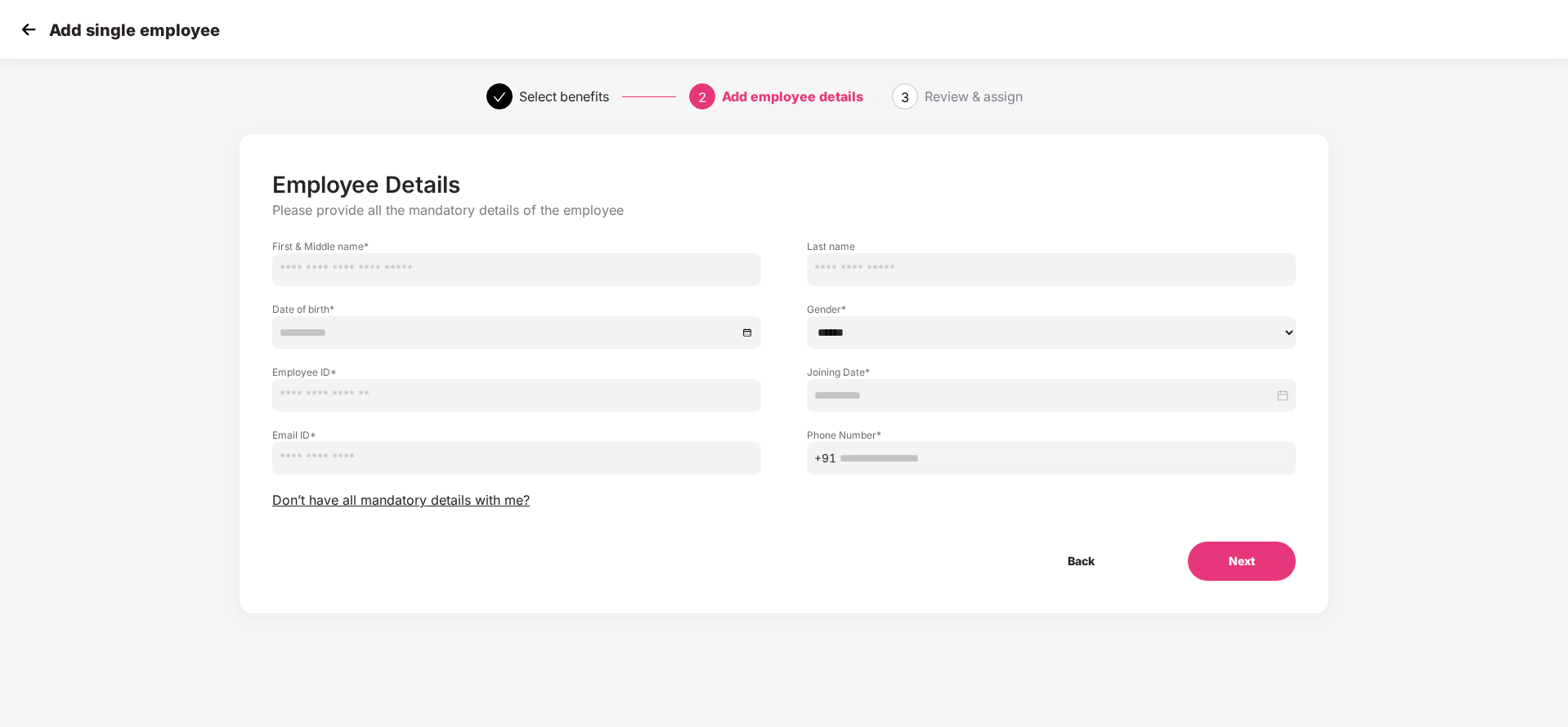
click at [23, 27] on img at bounding box center [28, 29] width 25 height 25
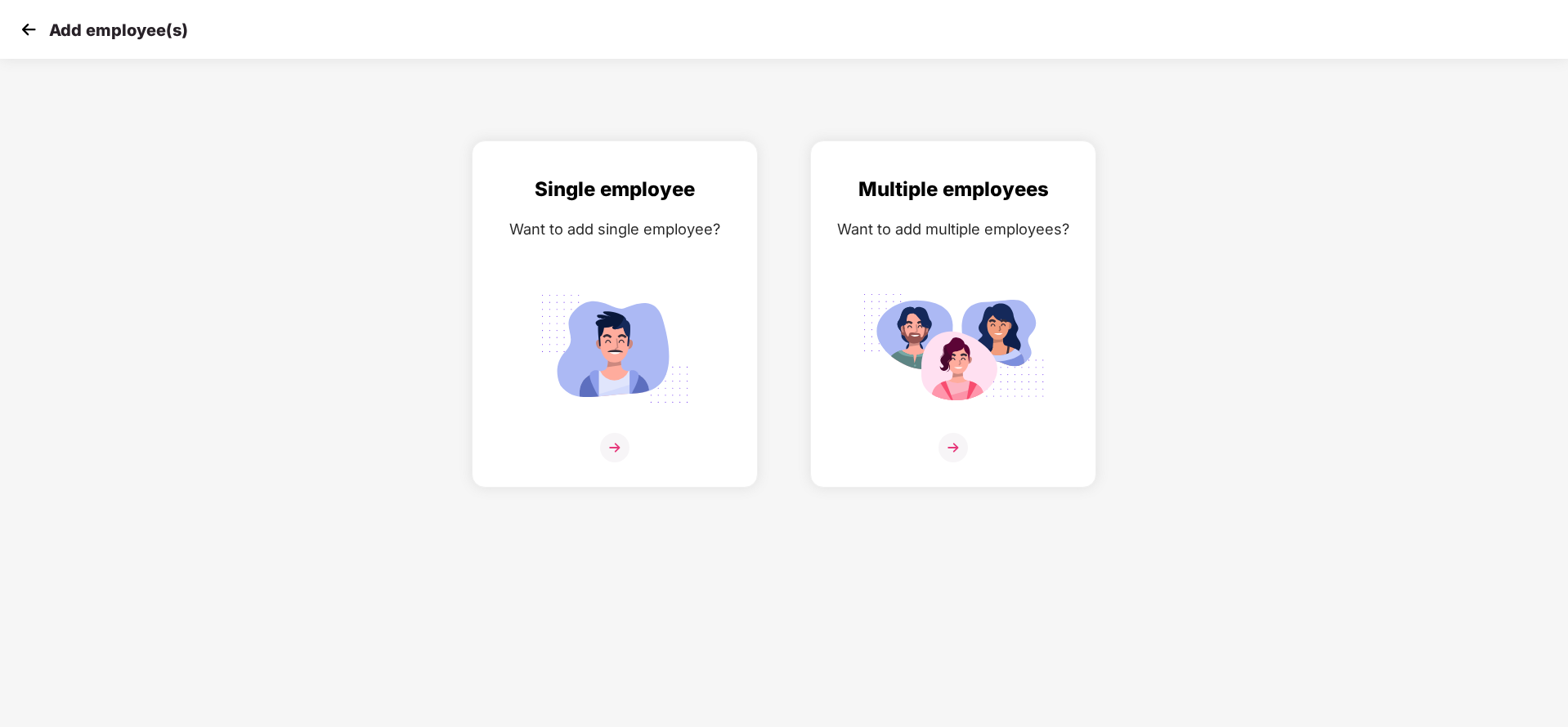
click at [23, 27] on img at bounding box center [28, 29] width 25 height 25
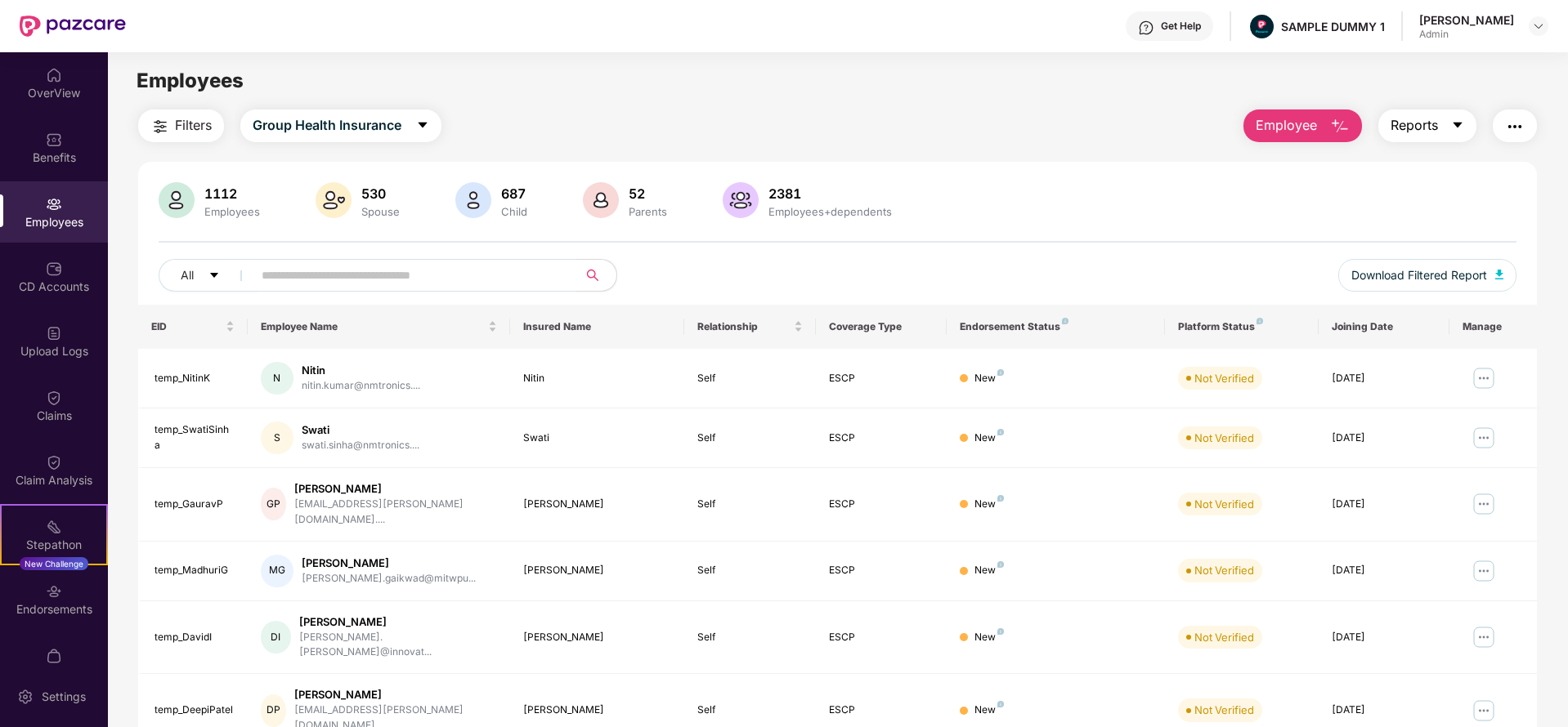
click at [1434, 125] on span "Reports" at bounding box center [1414, 125] width 47 height 21
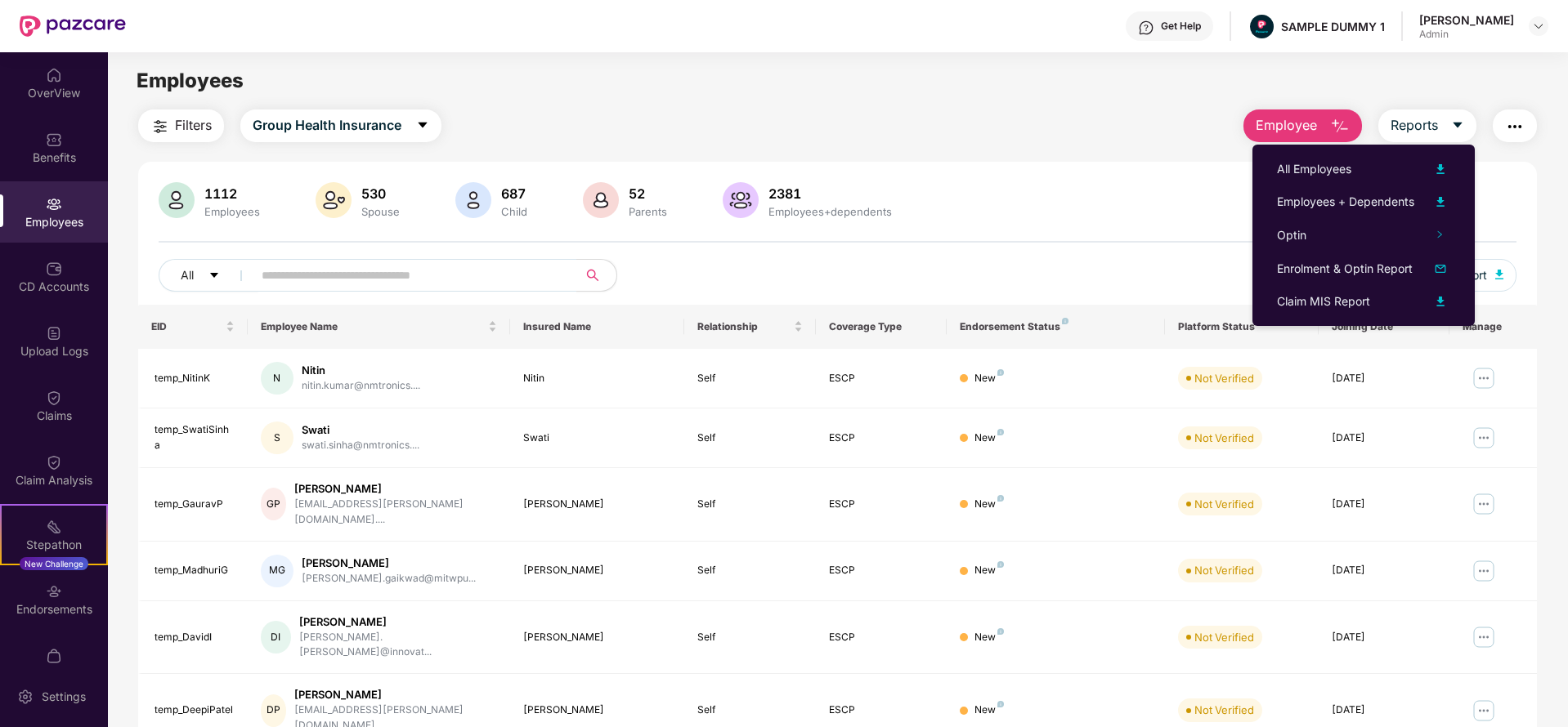
click at [1506, 125] on img "button" at bounding box center [1515, 126] width 20 height 20
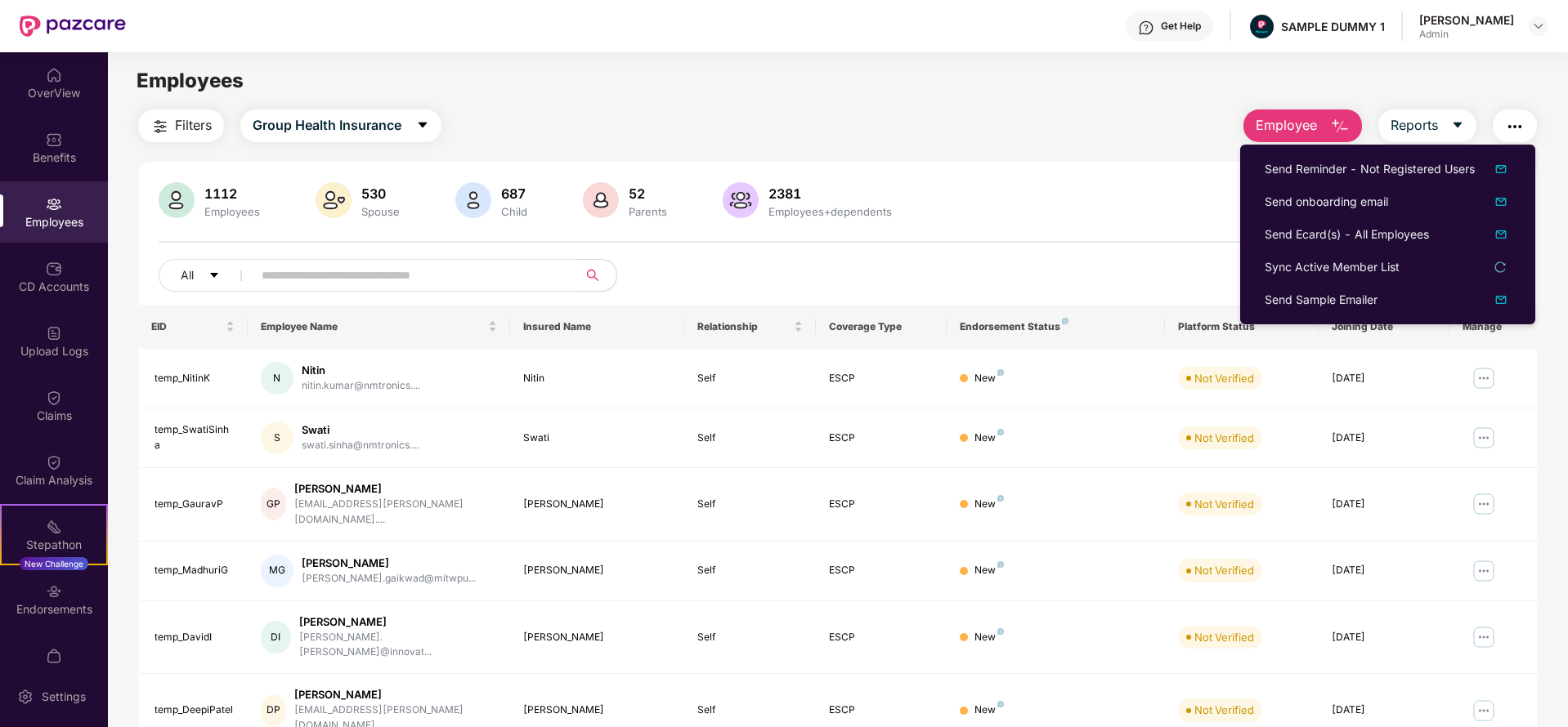
click at [1063, 164] on div "1112 Employees 530 Spouse 687 Child 52 Parents 2381 Employees+dependents All Do…" at bounding box center [837, 610] width 1399 height 897
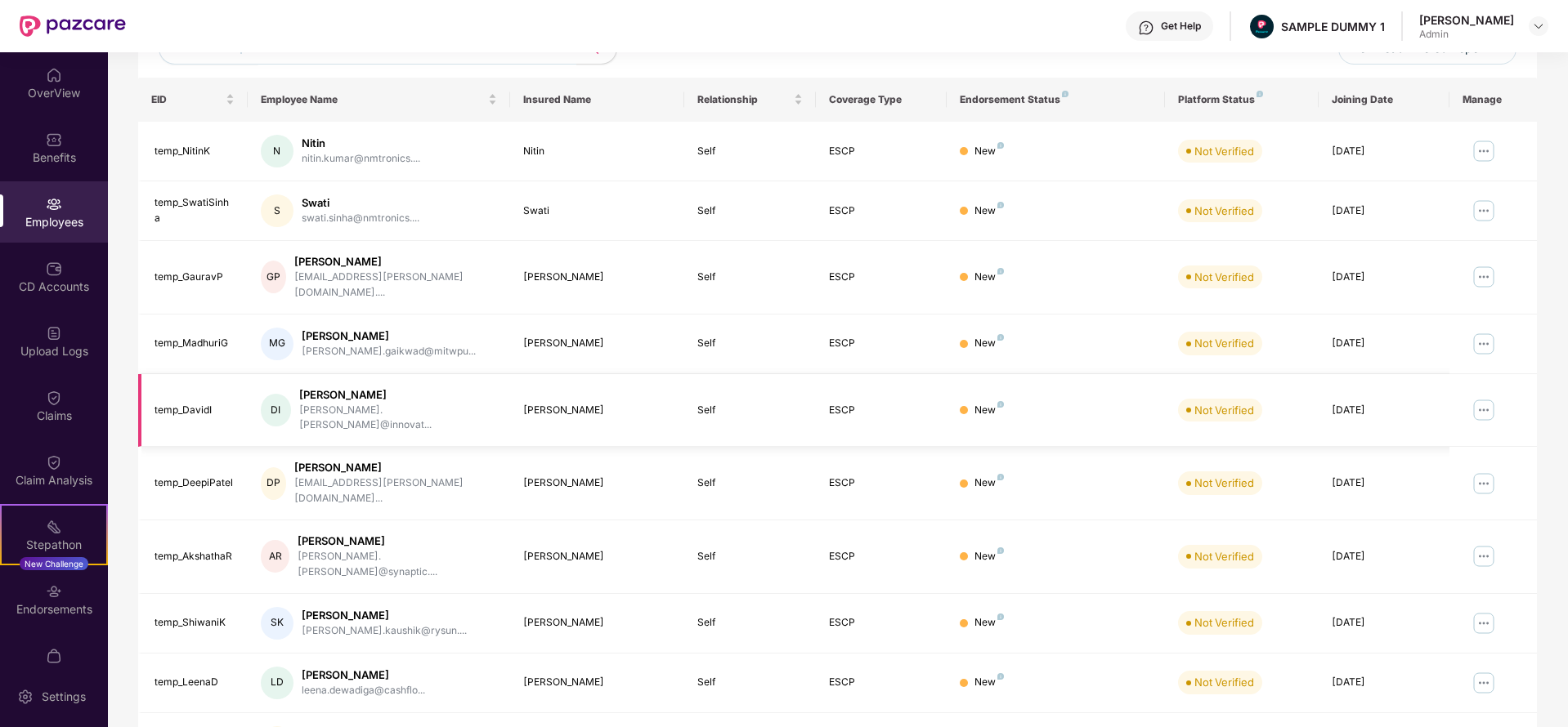
scroll to position [228, 0]
click at [53, 264] on img at bounding box center [53, 268] width 16 height 16
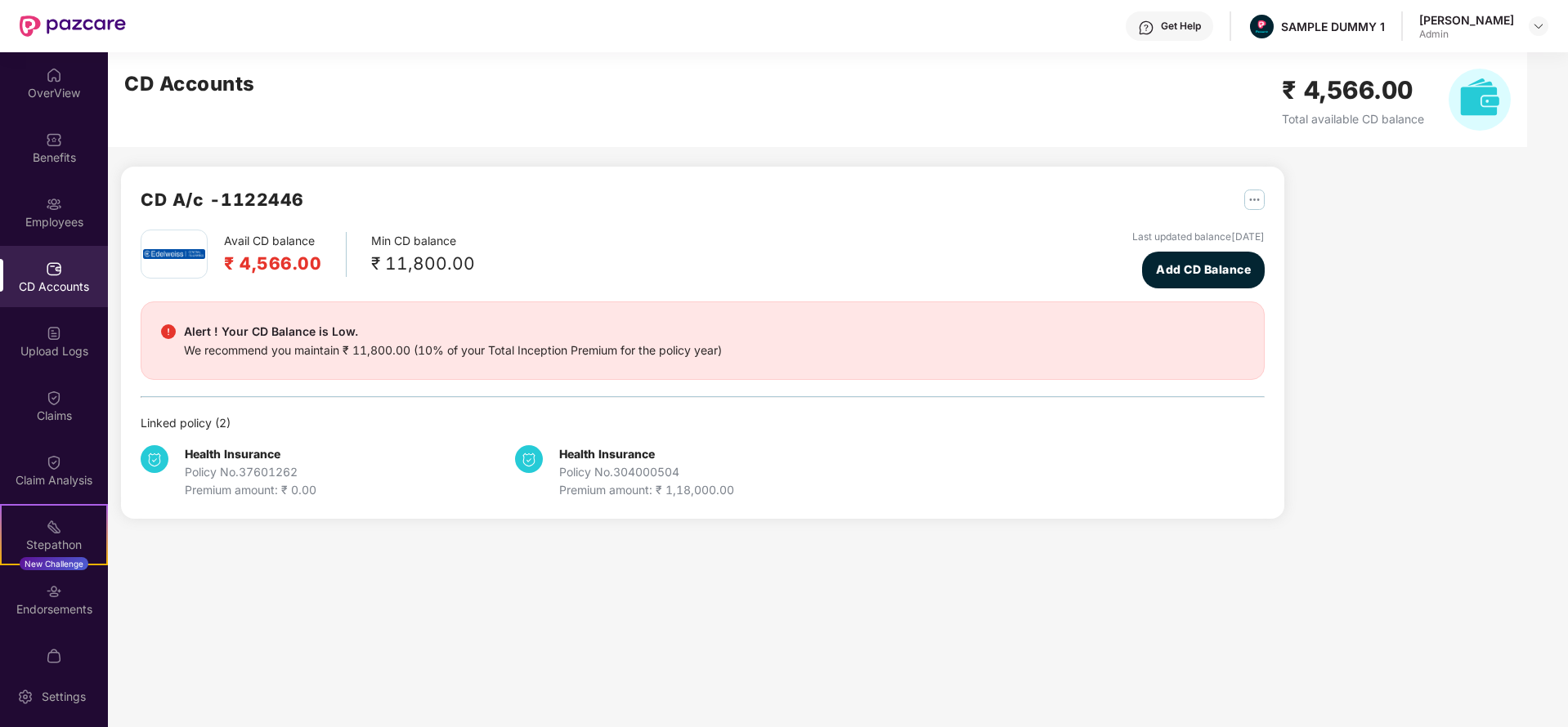
click at [618, 206] on div "CD A/c - 1122446" at bounding box center [703, 207] width 1124 height 44
drag, startPoint x: 60, startPoint y: 393, endPoint x: 32, endPoint y: 400, distance: 28.9
click at [32, 400] on div "Claims" at bounding box center [54, 405] width 108 height 61
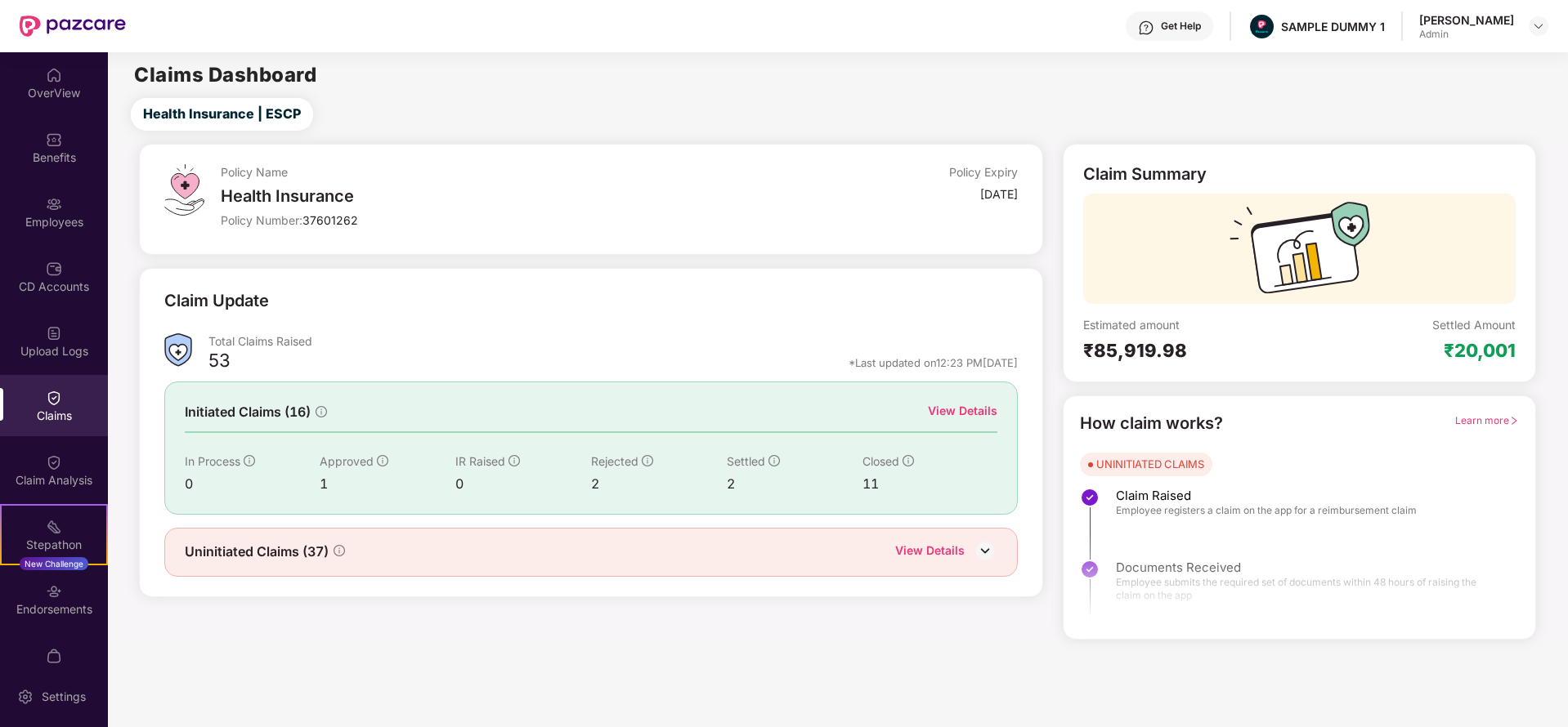
click at [964, 410] on div "View Details" at bounding box center [962, 411] width 69 height 18
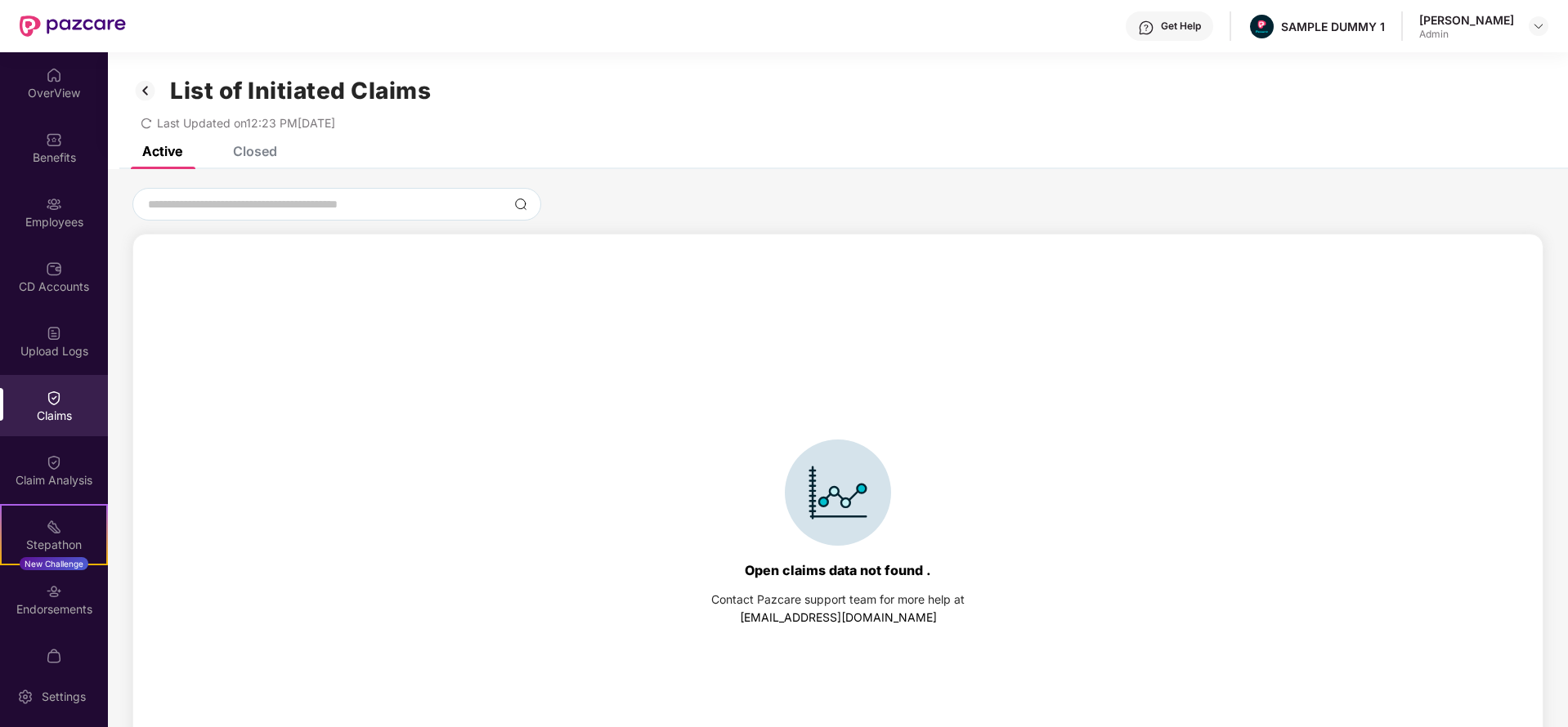
click at [256, 147] on div "Closed" at bounding box center [255, 151] width 44 height 16
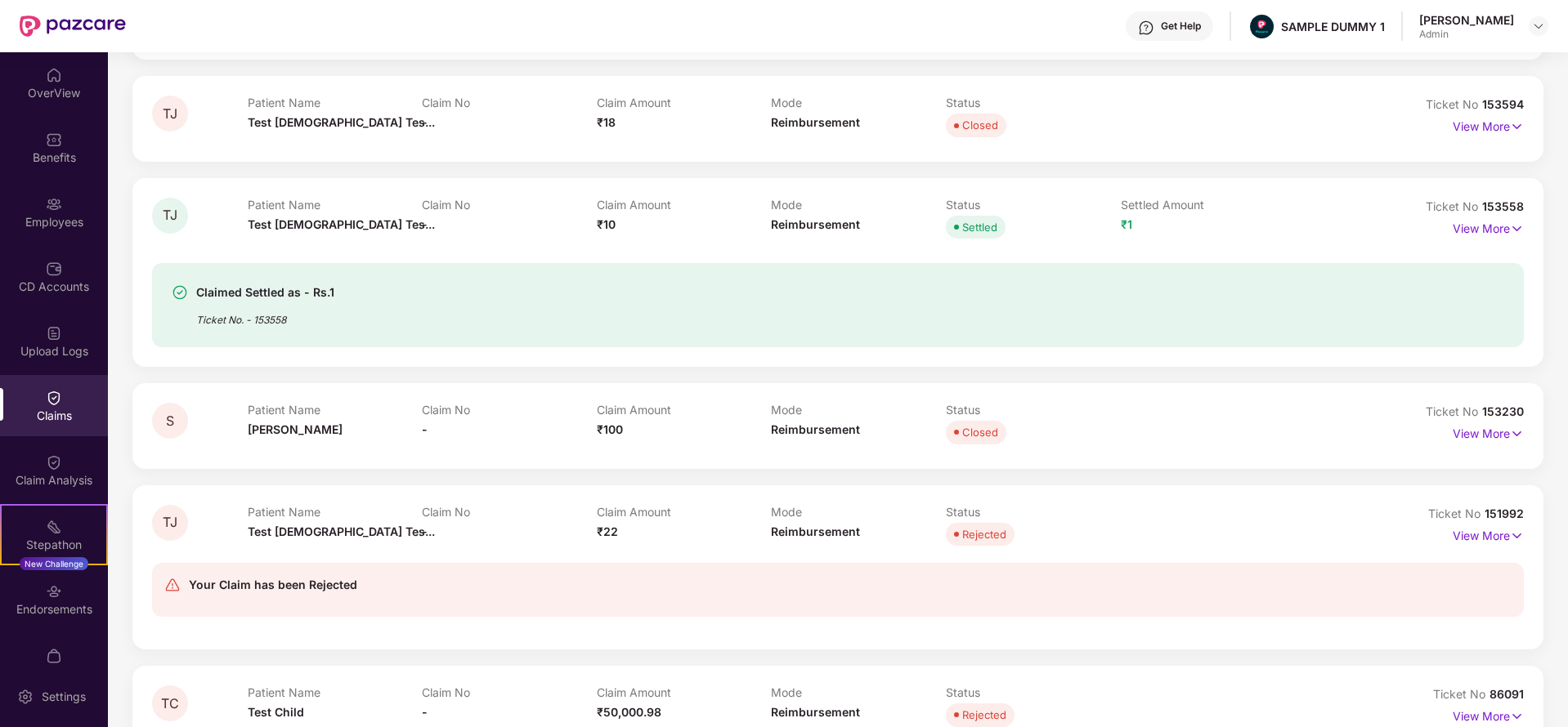
scroll to position [257, 0]
click at [1479, 228] on p "View More" at bounding box center [1488, 229] width 71 height 22
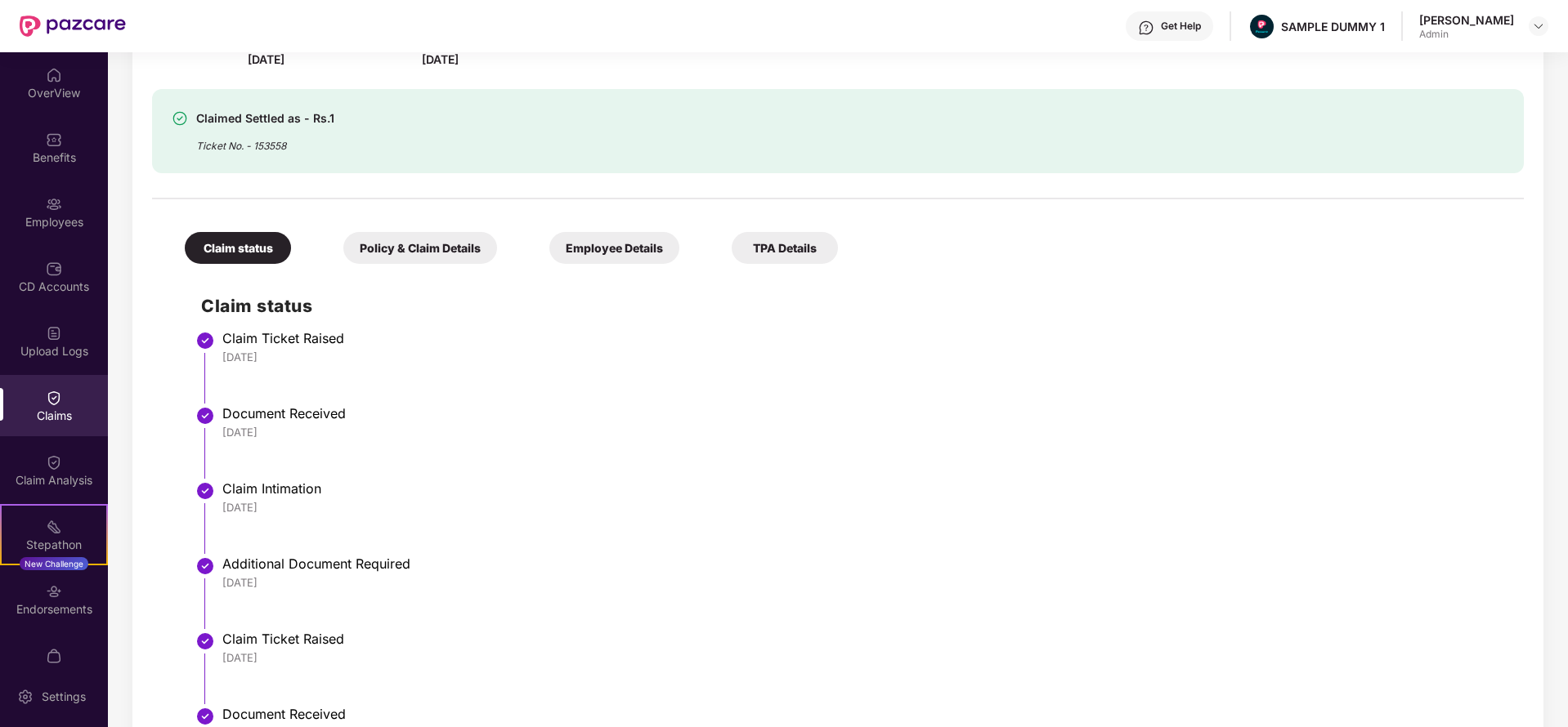
scroll to position [478, 0]
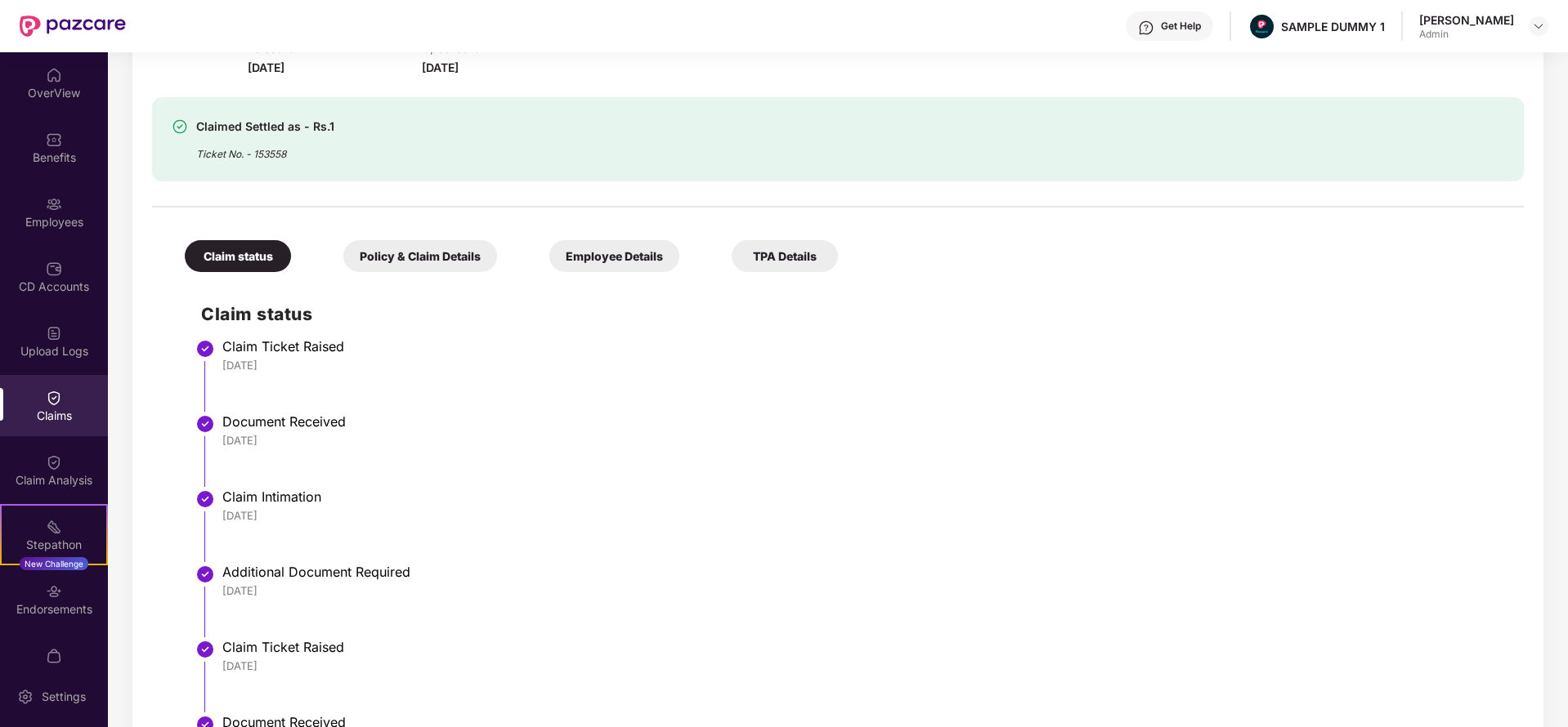
drag, startPoint x: 427, startPoint y: 267, endPoint x: 381, endPoint y: 260, distance: 46.5
click at [381, 260] on div "Policy & Claim Details" at bounding box center [419, 255] width 154 height 32
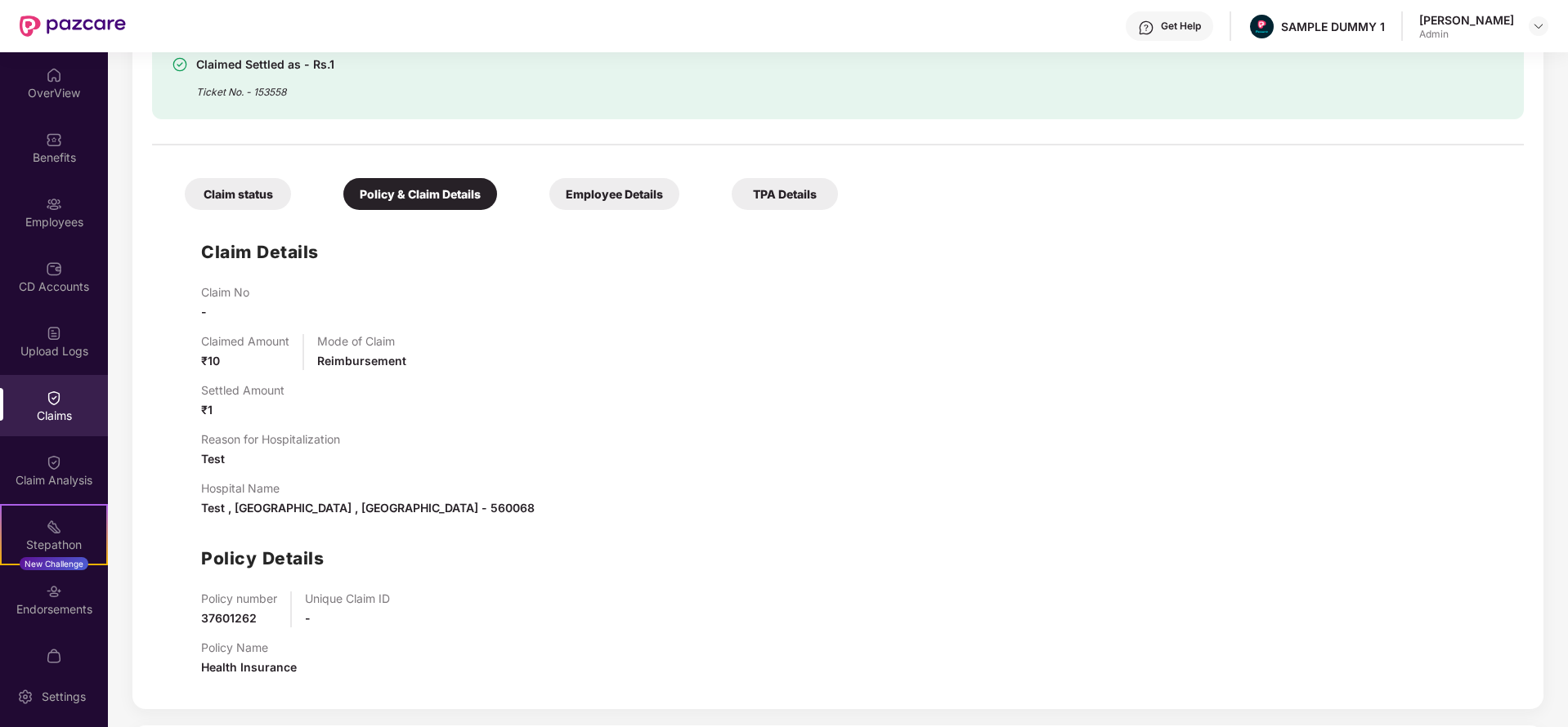
scroll to position [488, 0]
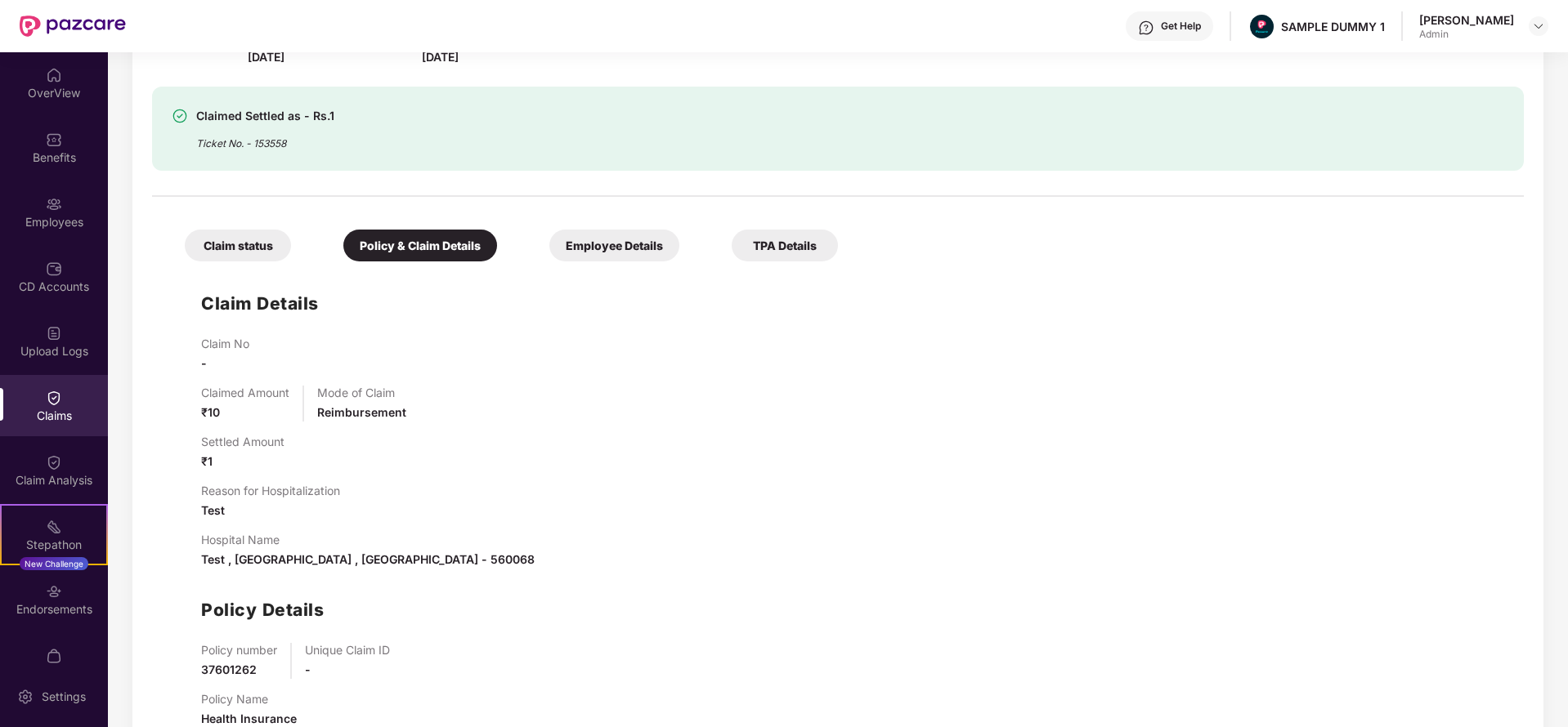
click at [635, 244] on div "Employee Details" at bounding box center [614, 245] width 130 height 32
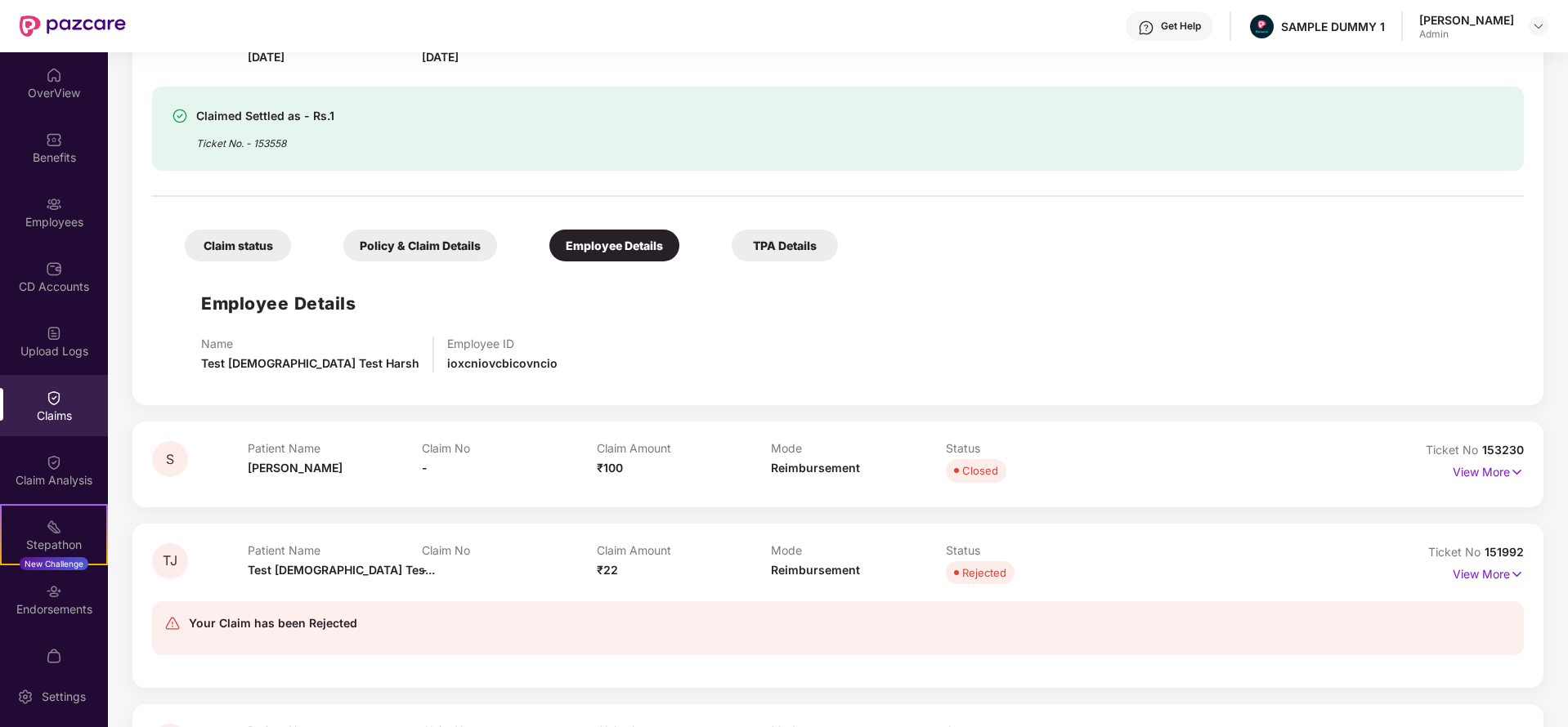
click at [790, 248] on div "TPA Details" at bounding box center [785, 245] width 106 height 32
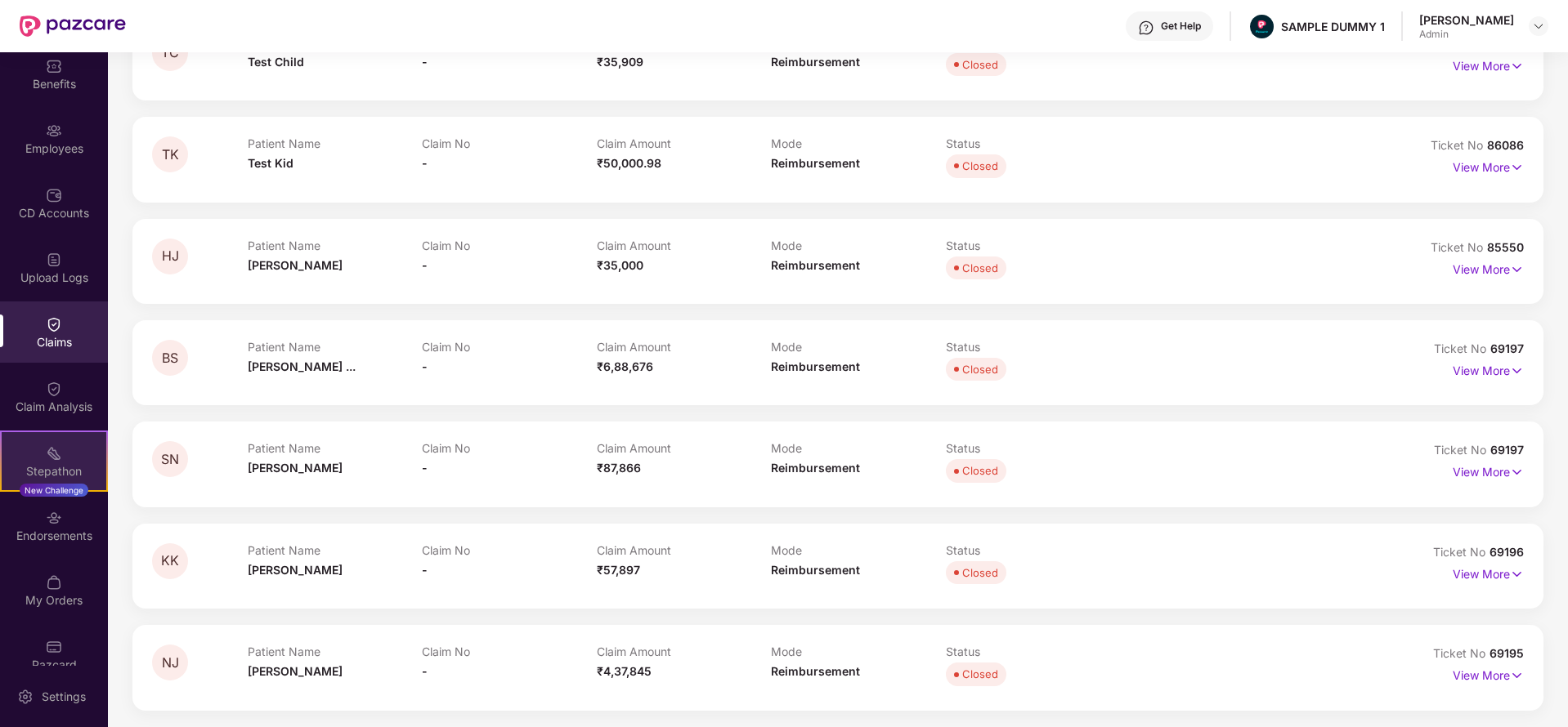
scroll to position [74, 0]
click at [47, 394] on img at bounding box center [53, 388] width 16 height 16
